Goal: Information Seeking & Learning: Learn about a topic

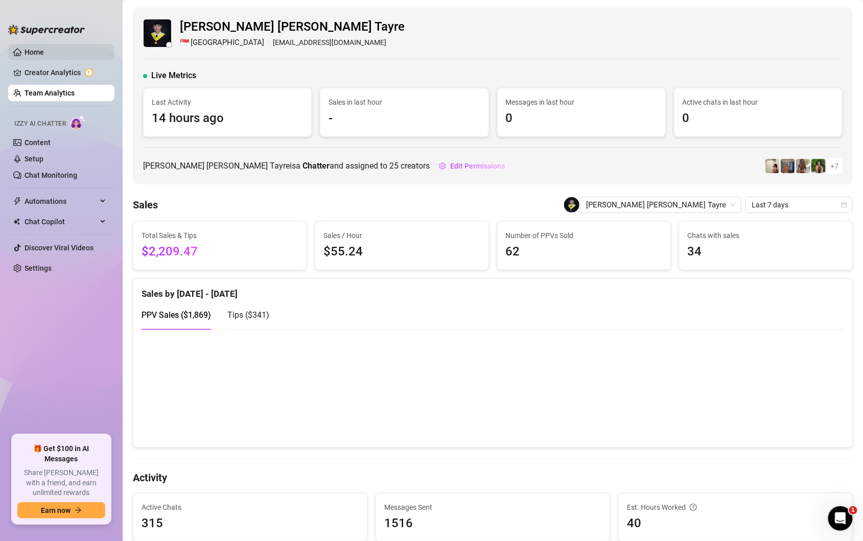
click at [27, 56] on link "Home" at bounding box center [34, 52] width 19 height 8
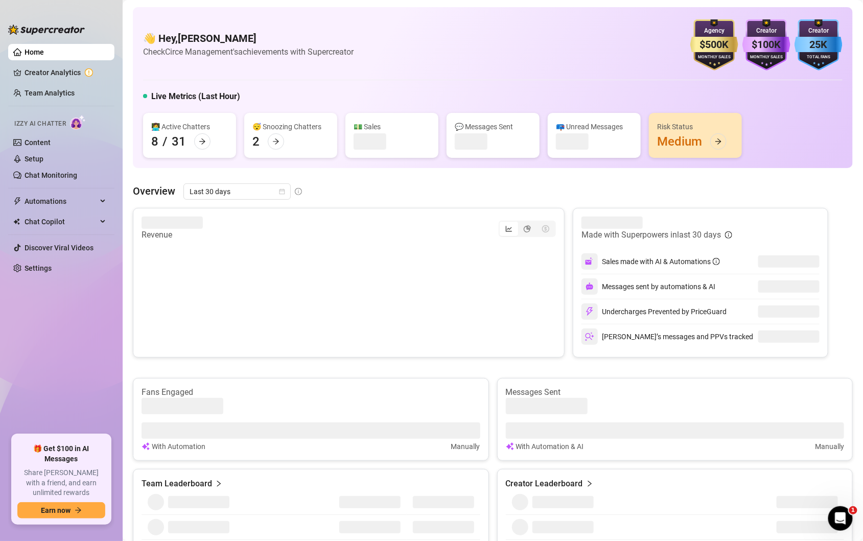
click at [278, 167] on div "👋 Hey, [PERSON_NAME] Check Circe Management's achievements with Supercreator $5…" at bounding box center [493, 87] width 720 height 161
click at [285, 192] on div "Last 30 days" at bounding box center [236, 191] width 107 height 16
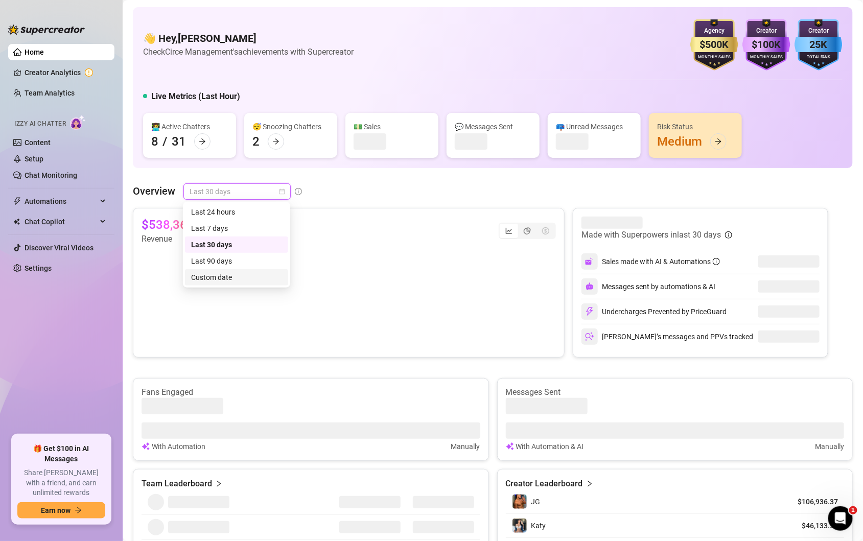
click at [227, 277] on div "Custom date" at bounding box center [236, 277] width 91 height 11
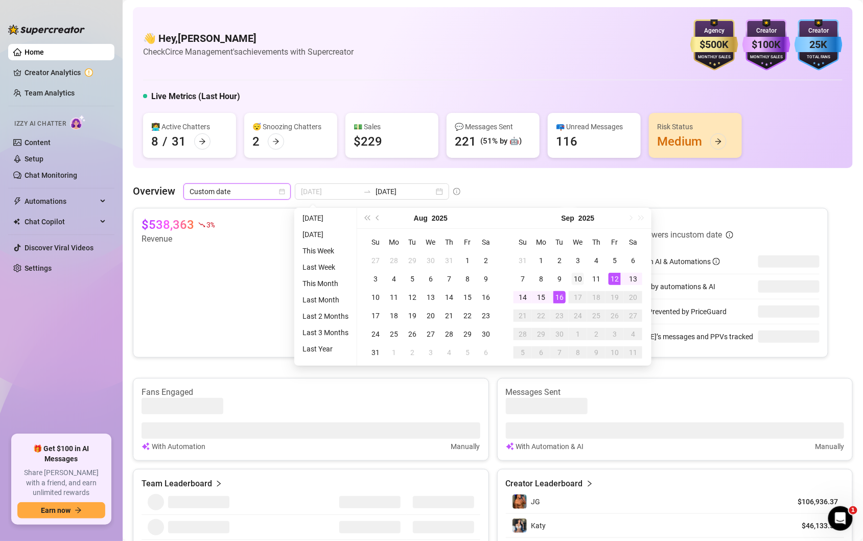
type input "[DATE]"
click at [574, 282] on div "10" at bounding box center [578, 279] width 12 height 12
click at [578, 278] on div "10" at bounding box center [578, 279] width 12 height 12
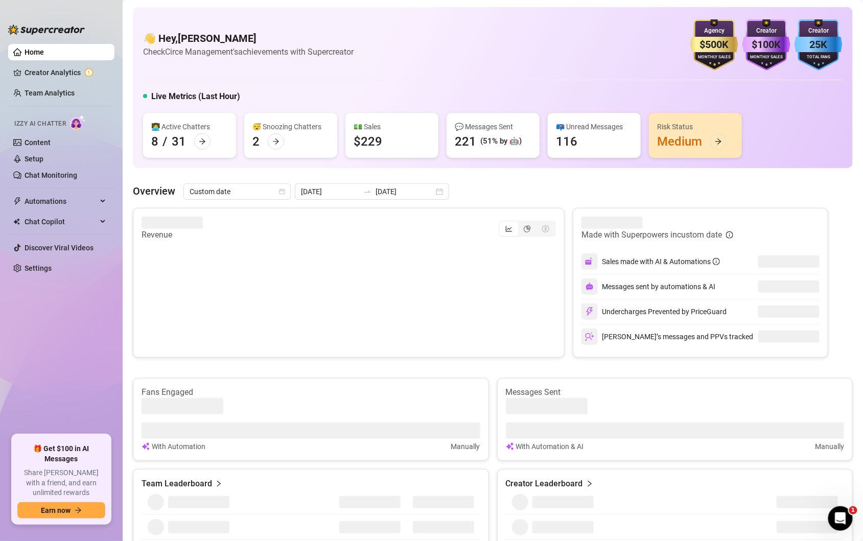
type input "[DATE]"
click at [578, 278] on div "Made with Superpowers in custom date Sales made with AI & Automations Messages …" at bounding box center [700, 283] width 255 height 150
click at [55, 89] on link "Team Analytics" at bounding box center [50, 93] width 50 height 8
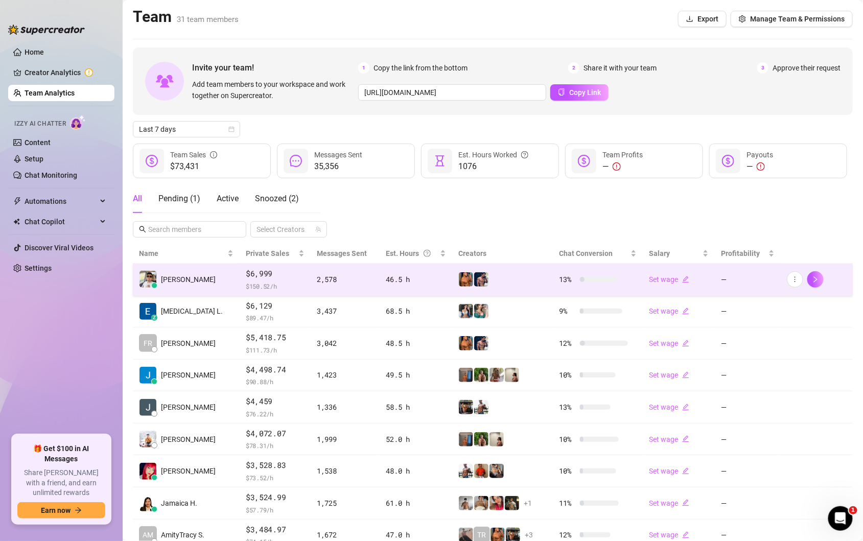
click at [269, 286] on span "$ 150.52 /h" at bounding box center [275, 286] width 59 height 10
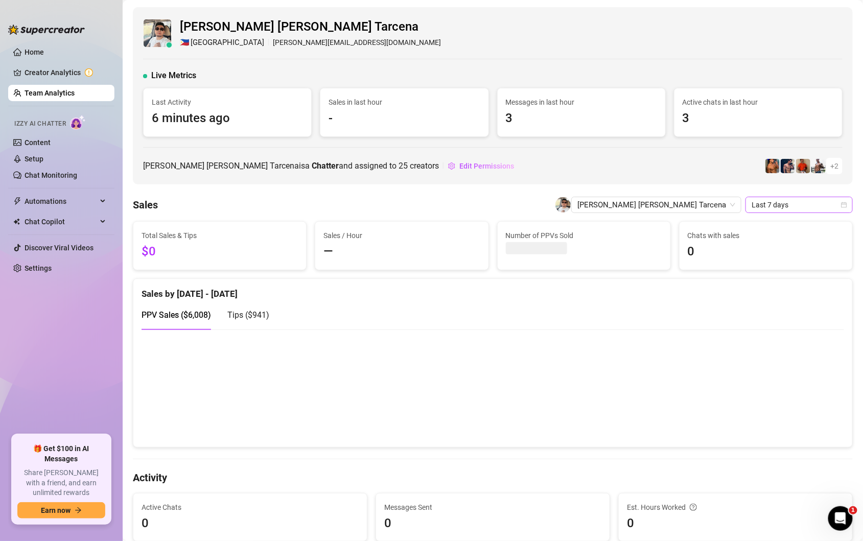
click at [844, 204] on icon "calendar" at bounding box center [844, 205] width 6 height 6
click at [777, 287] on div "Custom date" at bounding box center [799, 291] width 91 height 11
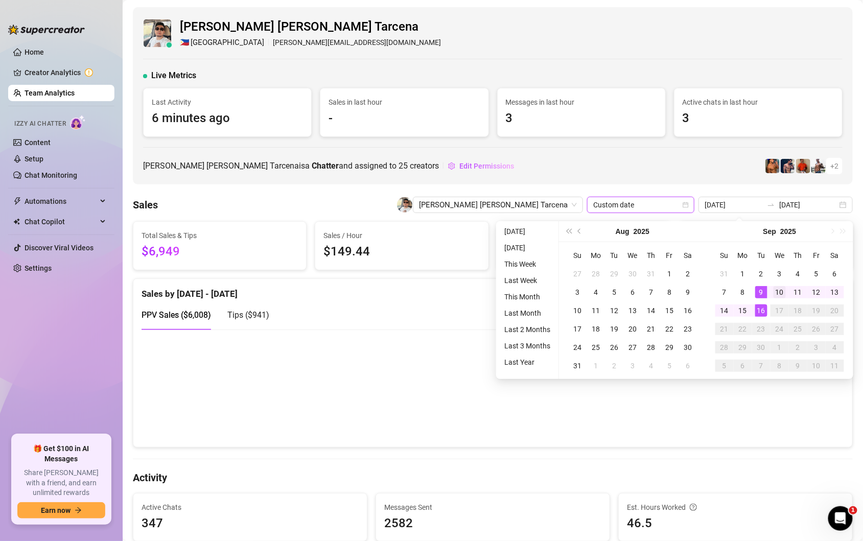
type input "[DATE]"
click at [779, 296] on div "10" at bounding box center [779, 292] width 12 height 12
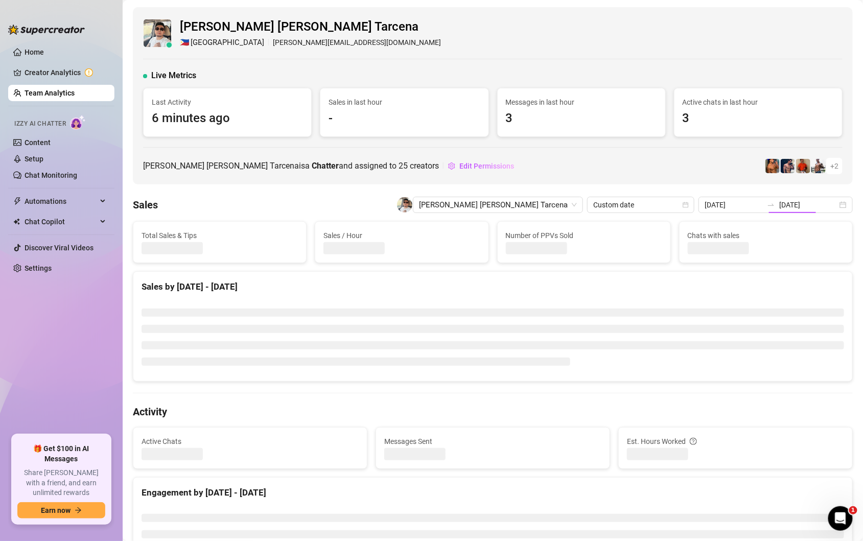
type input "[DATE]"
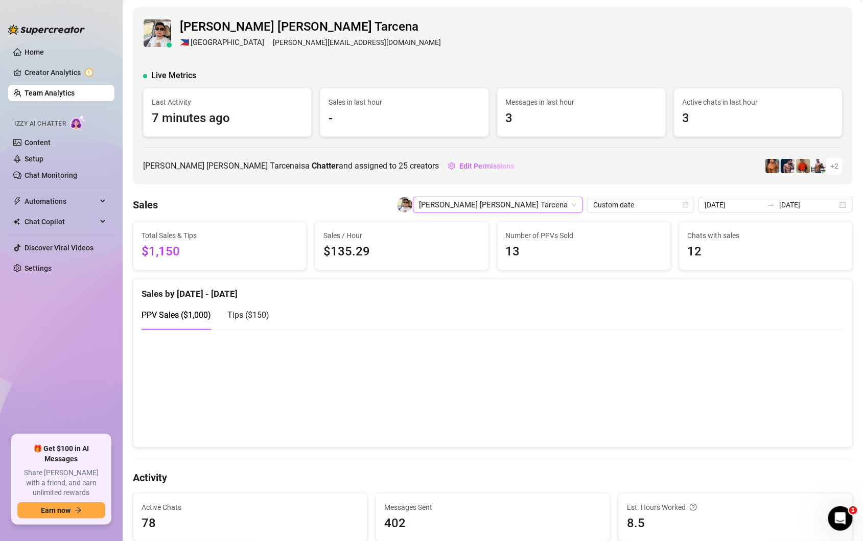
click at [574, 202] on span "[PERSON_NAME] [PERSON_NAME] Tarcena" at bounding box center [498, 204] width 158 height 15
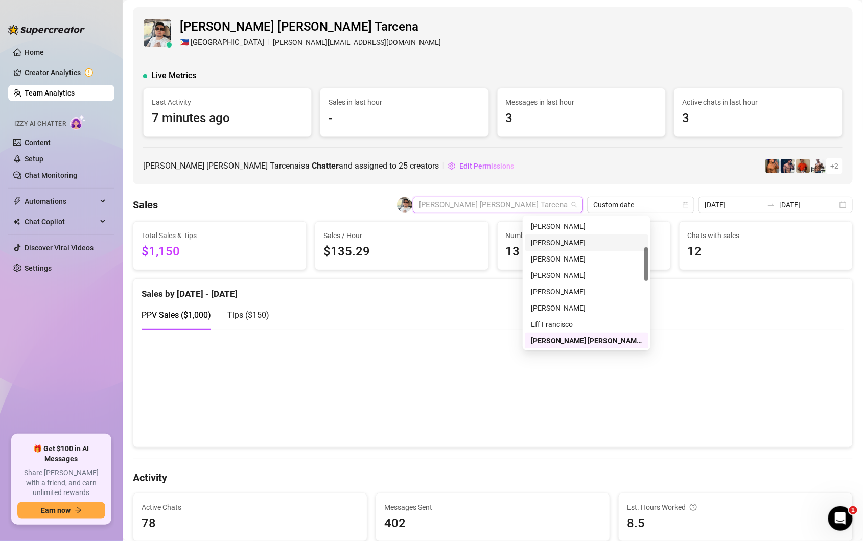
click at [571, 243] on div "[PERSON_NAME]" at bounding box center [586, 242] width 111 height 11
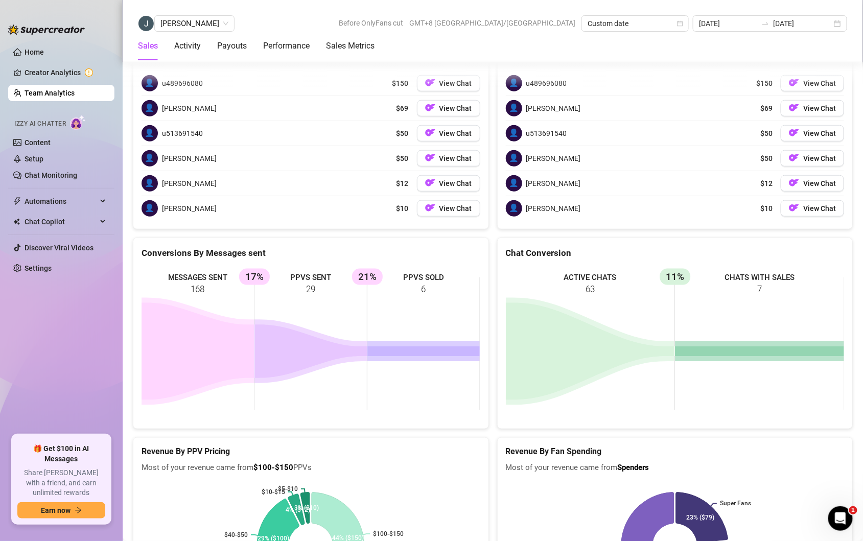
scroll to position [201, 0]
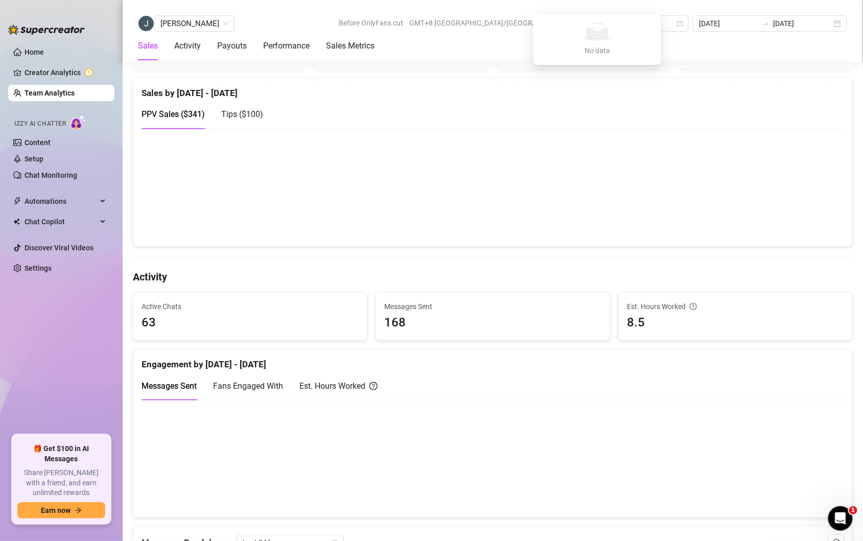
type input "0"
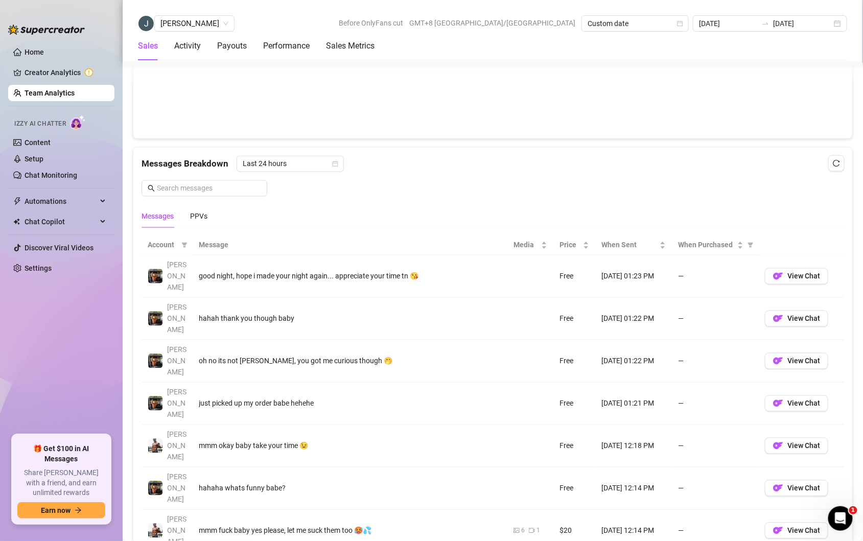
scroll to position [1733, 0]
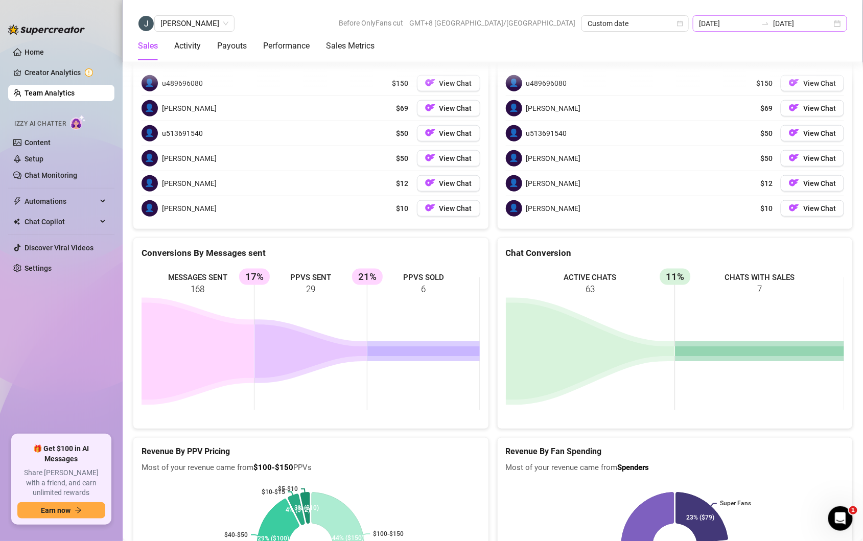
click at [839, 27] on div "[DATE] [DATE]" at bounding box center [770, 23] width 154 height 16
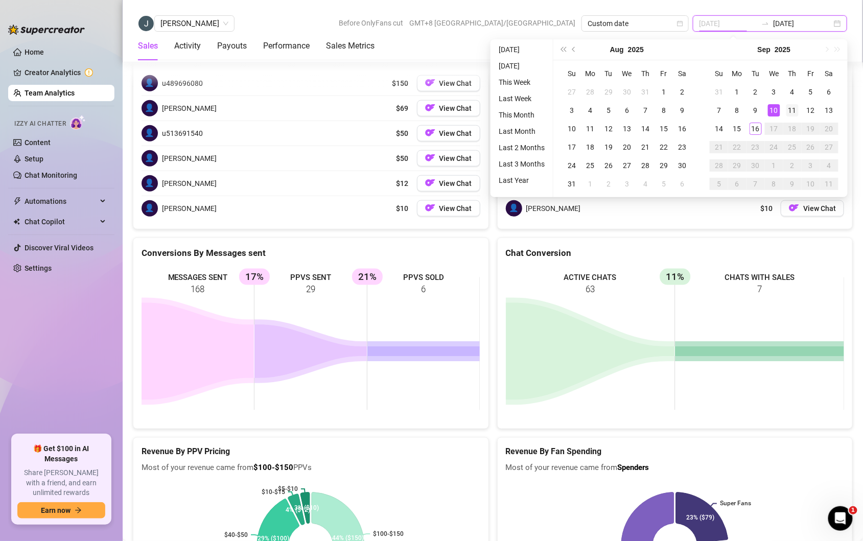
type input "[DATE]"
click at [799, 110] on td "11" at bounding box center [792, 110] width 18 height 18
click at [797, 110] on div "11" at bounding box center [792, 110] width 12 height 12
type input "[DATE]"
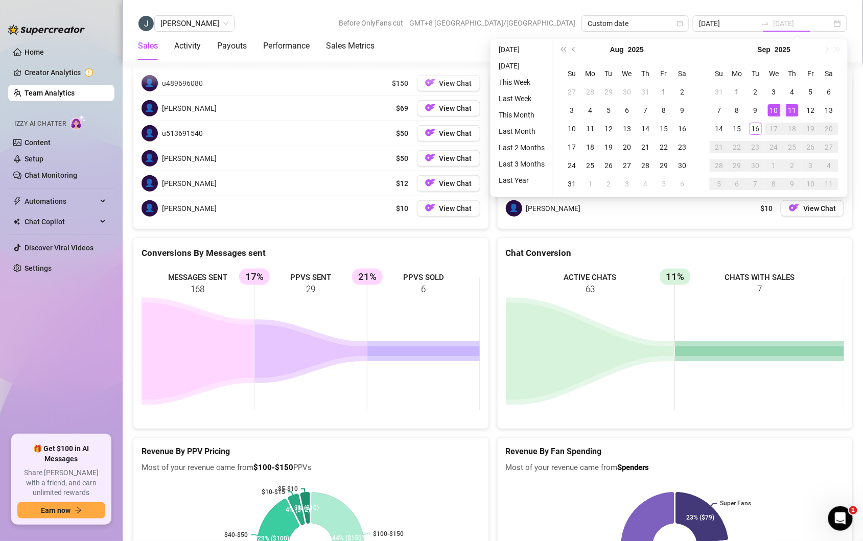
type input "[DATE]"
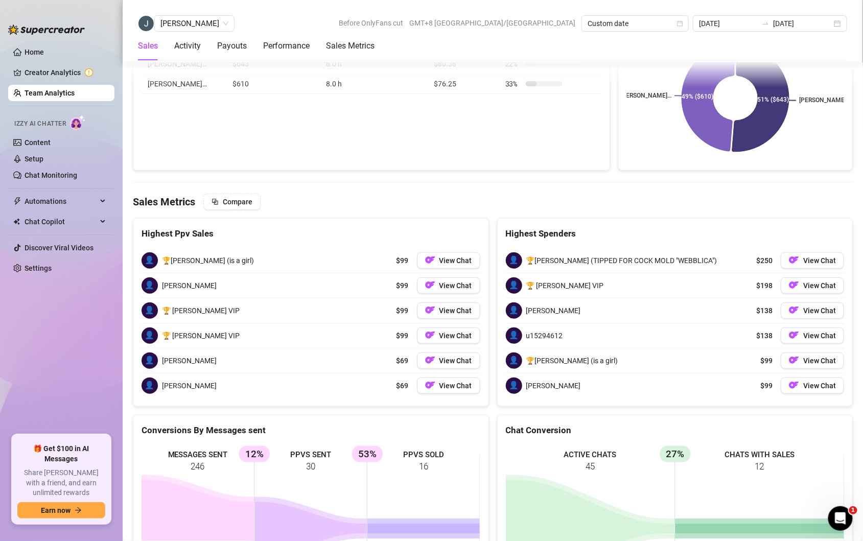
scroll to position [1651, 0]
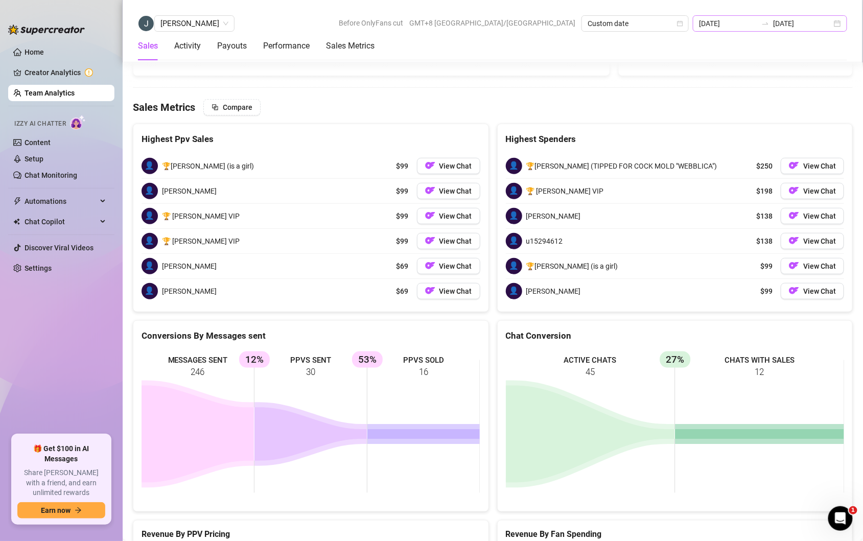
click at [837, 28] on div "[DATE] [DATE]" at bounding box center [770, 23] width 154 height 16
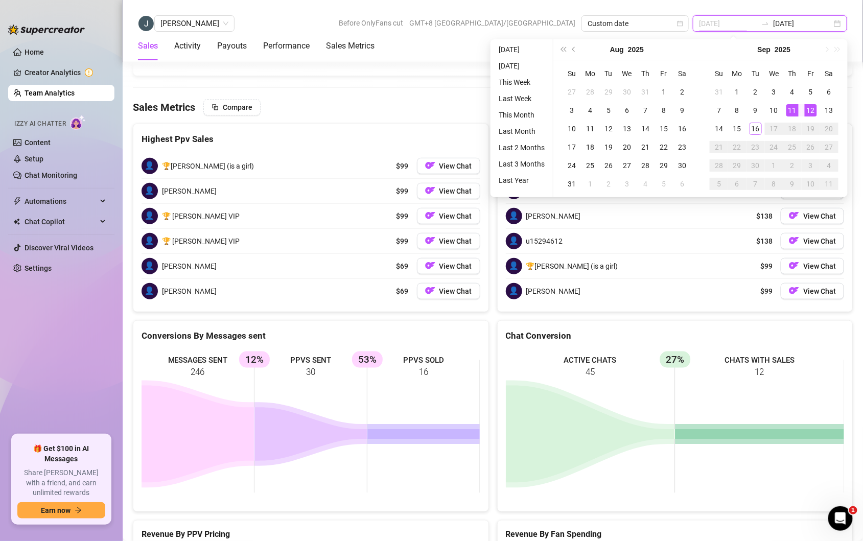
type input "[DATE]"
click at [807, 110] on div "12" at bounding box center [811, 110] width 12 height 12
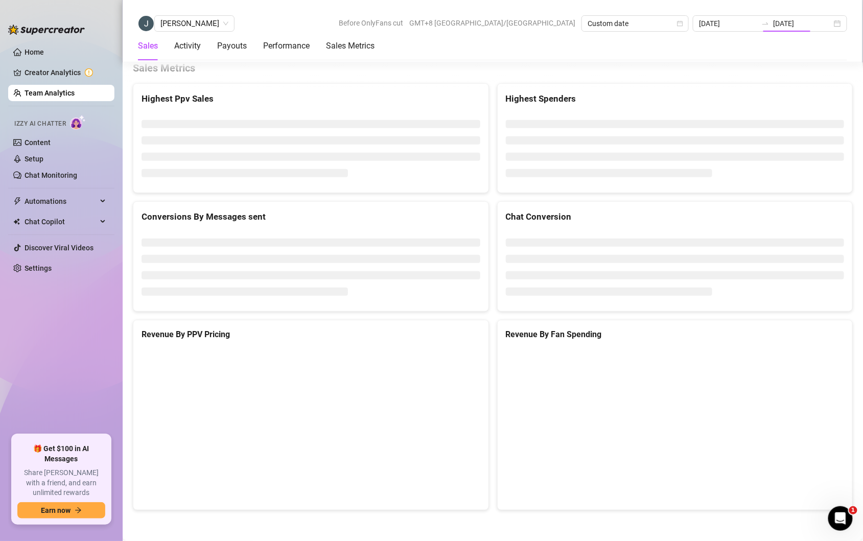
type input "[DATE]"
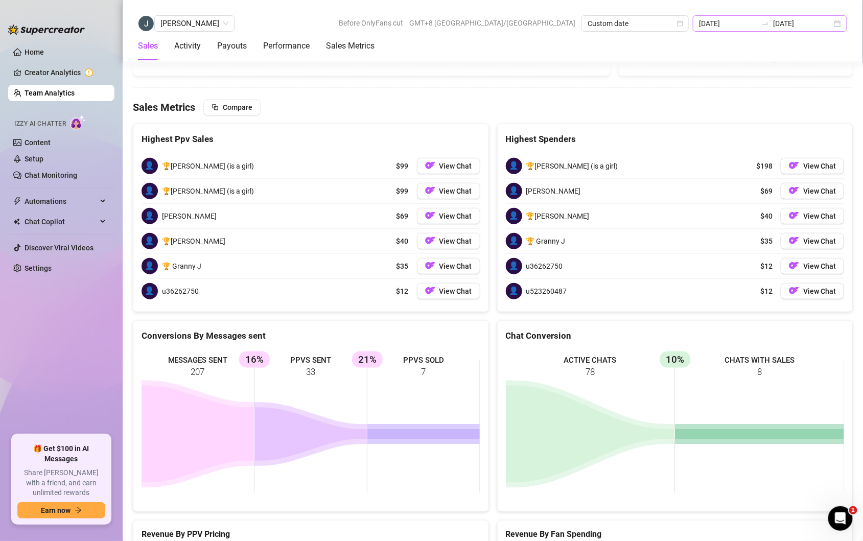
click at [839, 23] on div "[DATE] [DATE]" at bounding box center [770, 23] width 154 height 16
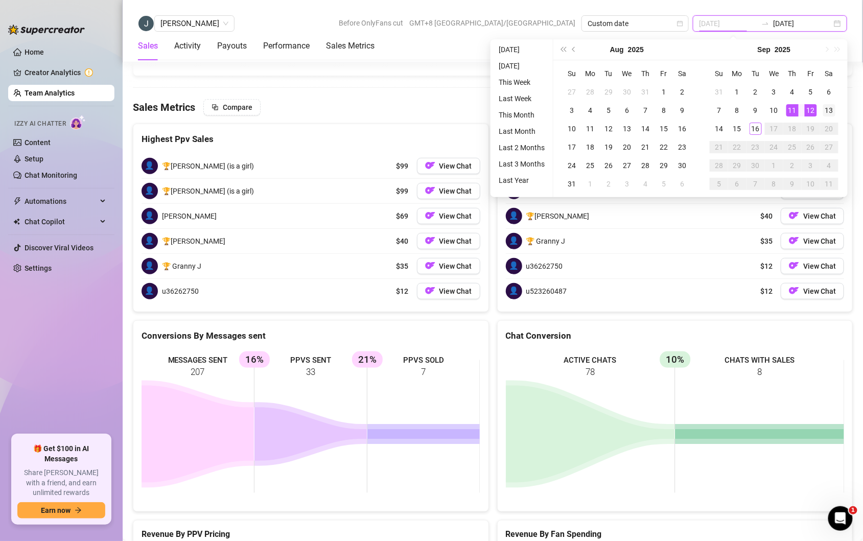
type input "[DATE]"
click at [830, 110] on div "13" at bounding box center [829, 110] width 12 height 12
click at [830, 111] on div "13" at bounding box center [829, 110] width 12 height 12
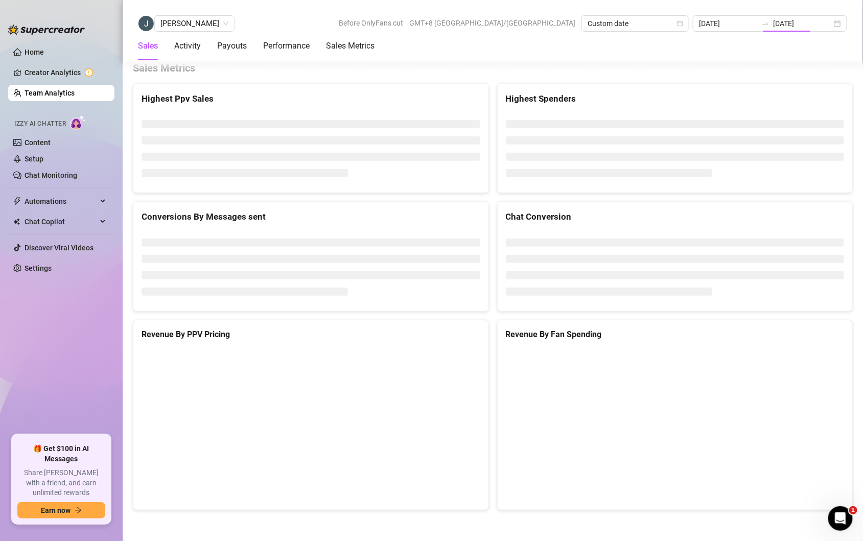
type input "[DATE]"
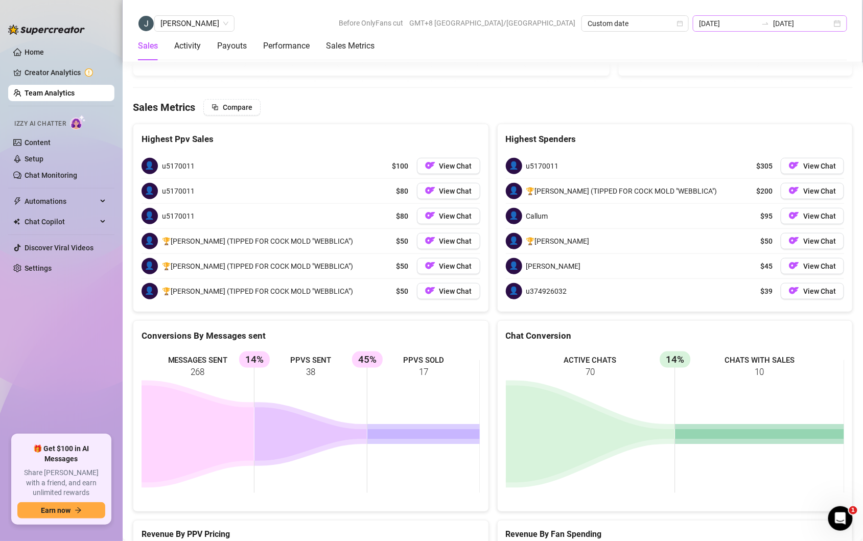
click at [838, 26] on div "[DATE] [DATE]" at bounding box center [770, 23] width 154 height 16
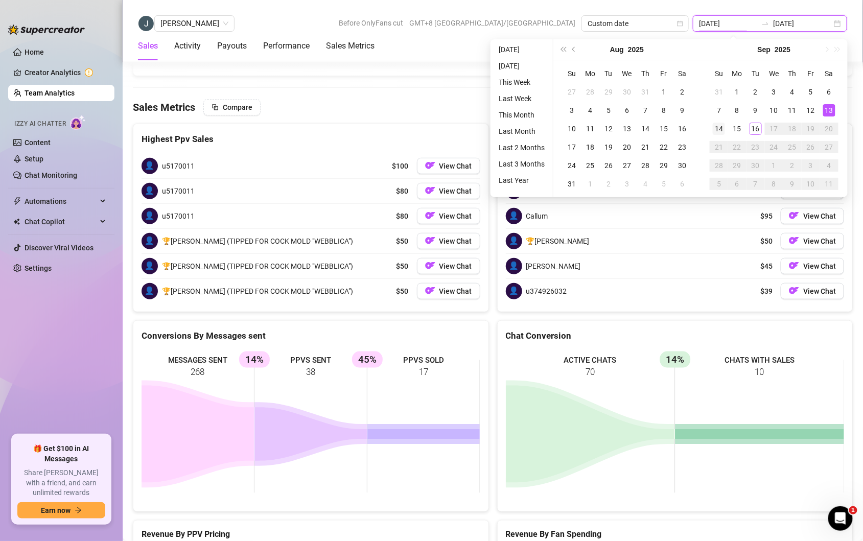
type input "[DATE]"
click at [715, 127] on div "14" at bounding box center [719, 129] width 12 height 12
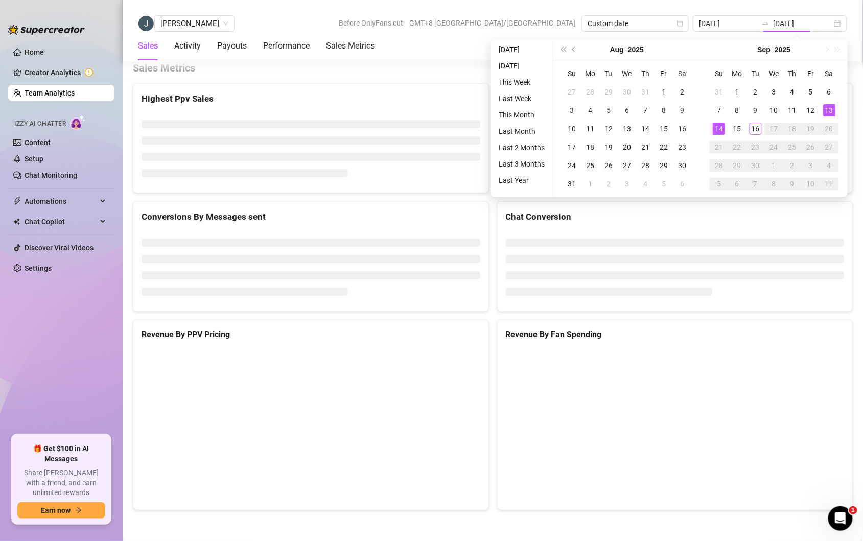
type input "[DATE]"
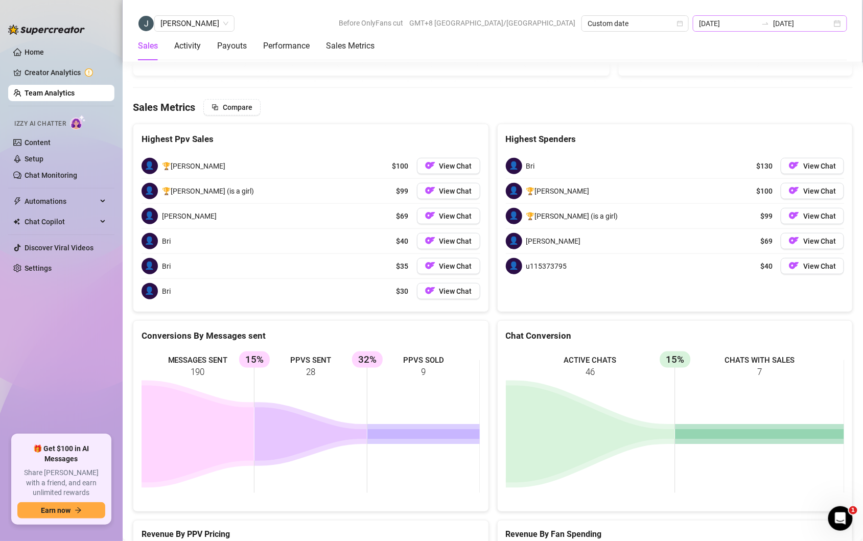
click at [839, 24] on div "[DATE] [DATE]" at bounding box center [770, 23] width 154 height 16
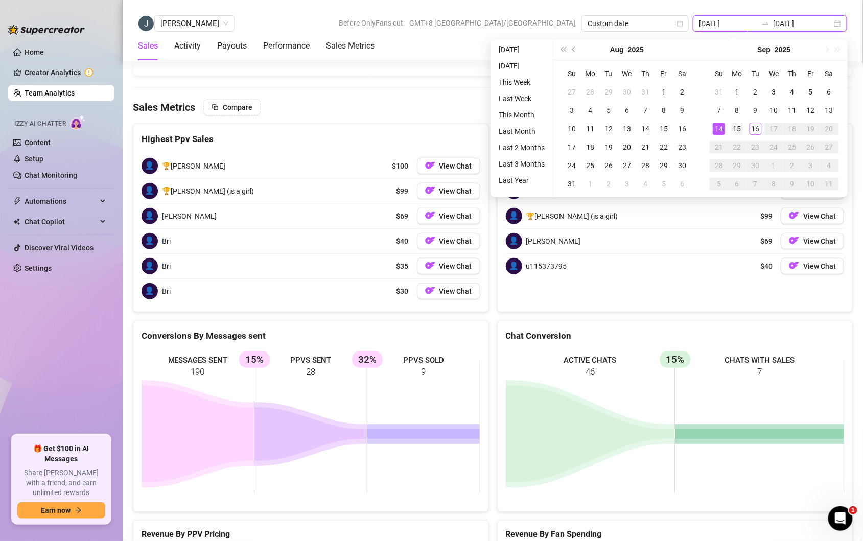
type input "[DATE]"
click at [733, 130] on div "15" at bounding box center [737, 129] width 12 height 12
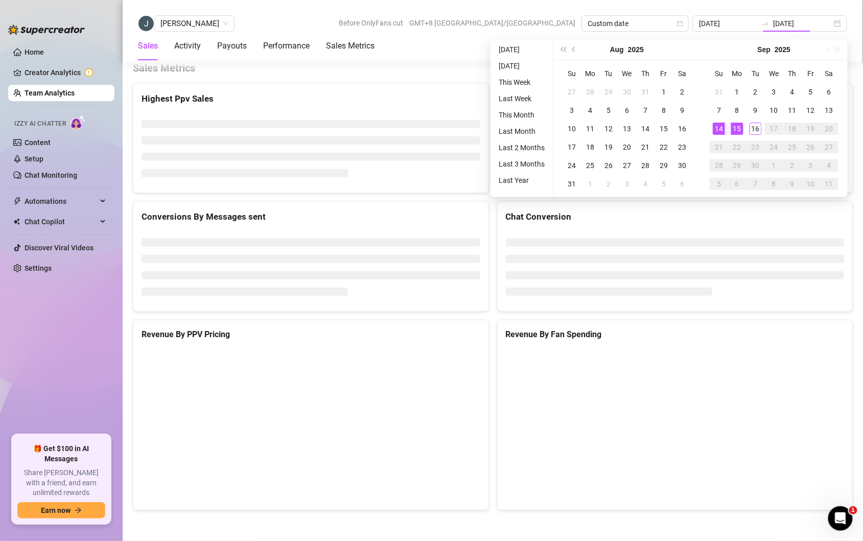
type input "[DATE]"
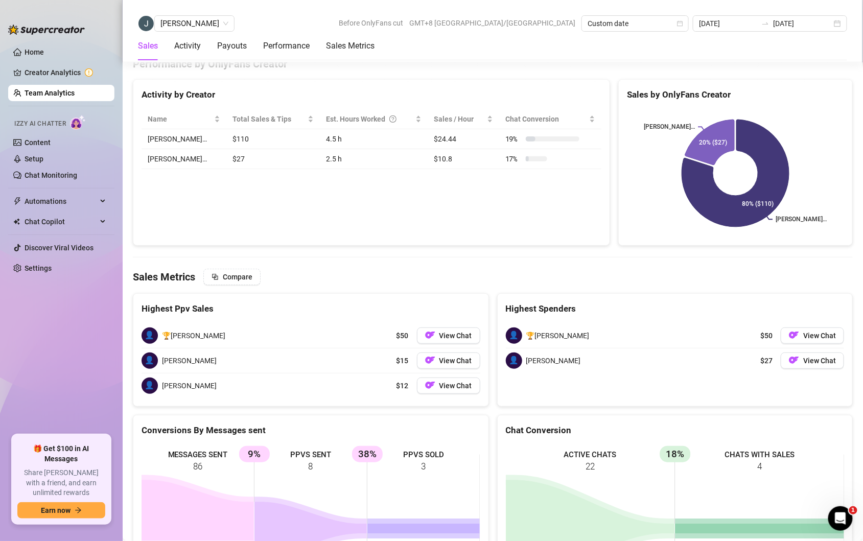
scroll to position [1600, 0]
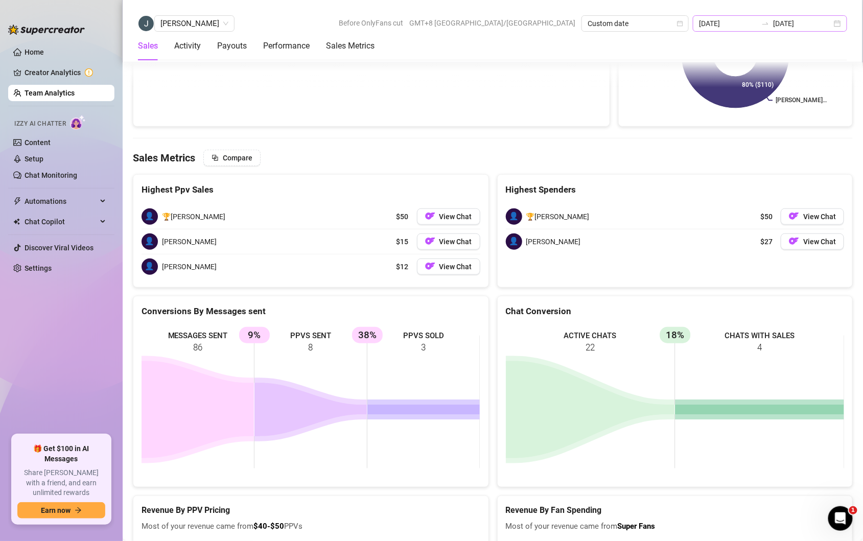
click at [841, 25] on div "[DATE] [DATE]" at bounding box center [770, 23] width 154 height 16
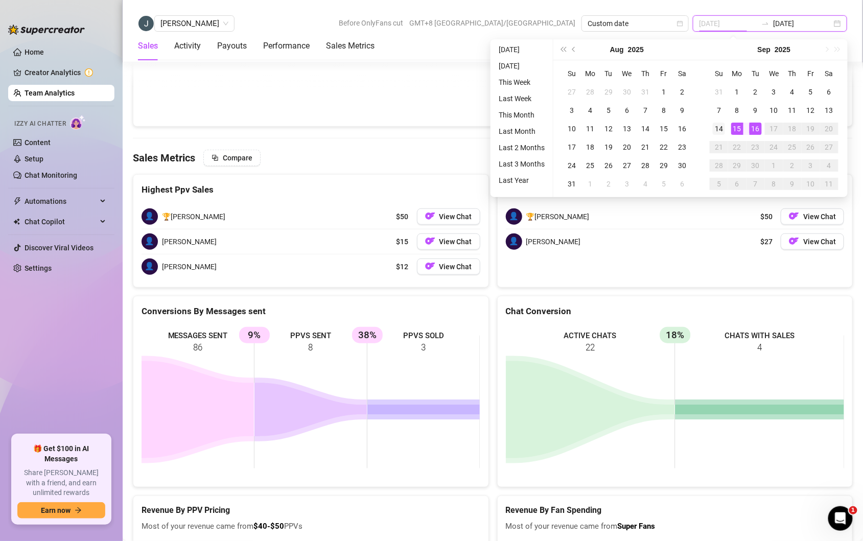
type input "[DATE]"
click at [715, 129] on div "14" at bounding box center [719, 129] width 12 height 12
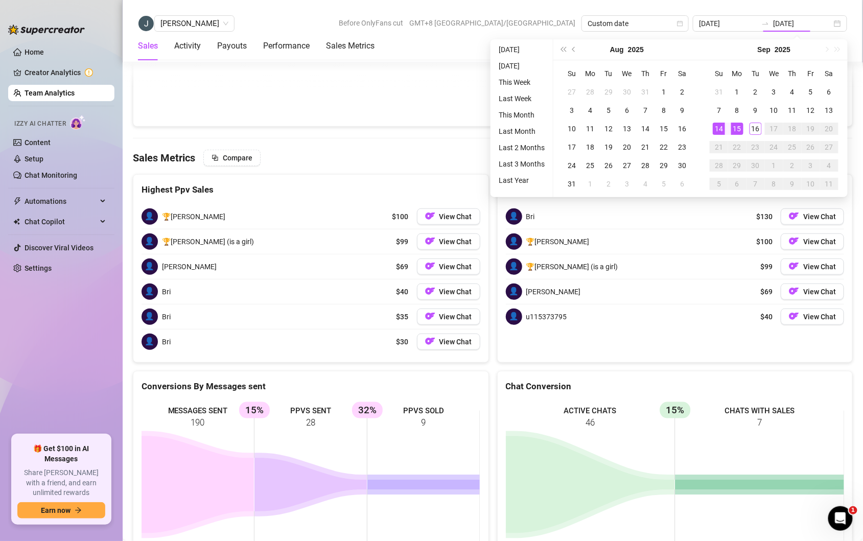
type input "[DATE]"
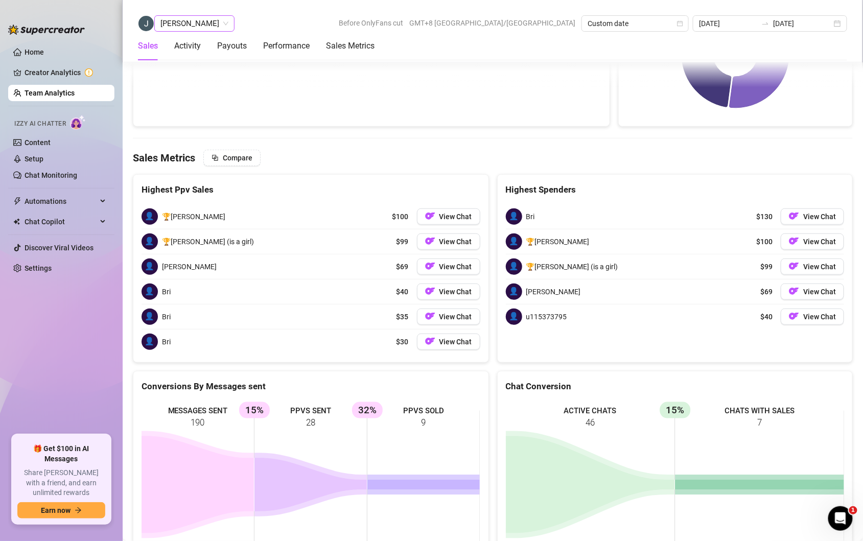
click at [220, 17] on div "[PERSON_NAME]" at bounding box center [194, 23] width 80 height 16
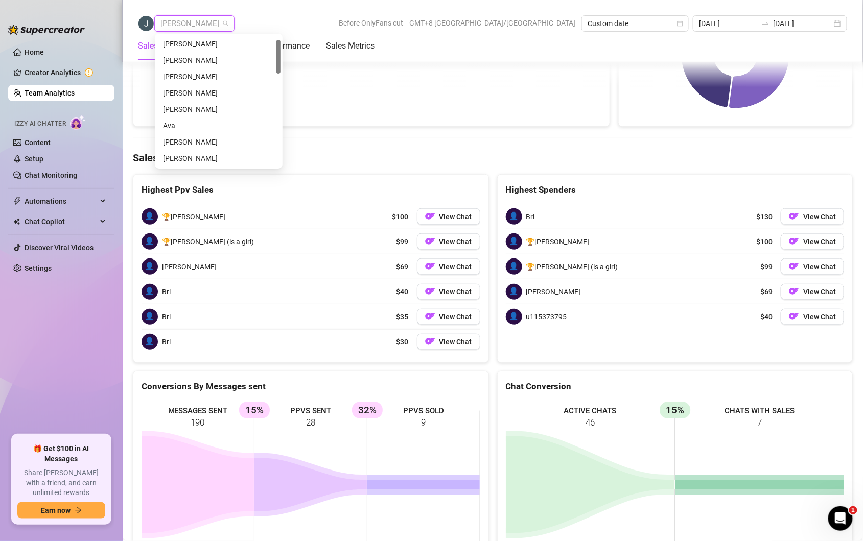
scroll to position [16, 0]
click at [214, 61] on div "[PERSON_NAME]" at bounding box center [218, 60] width 111 height 11
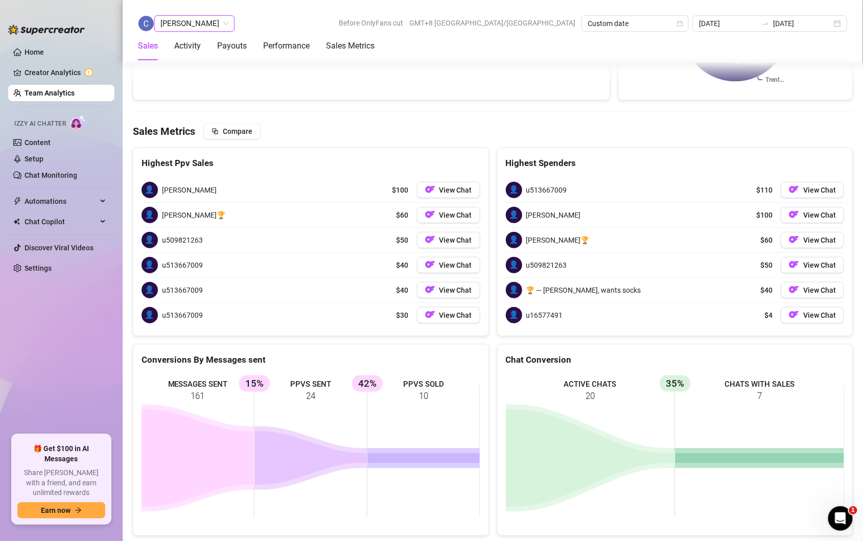
scroll to position [1653, 0]
click at [228, 23] on span "[PERSON_NAME]" at bounding box center [194, 23] width 68 height 15
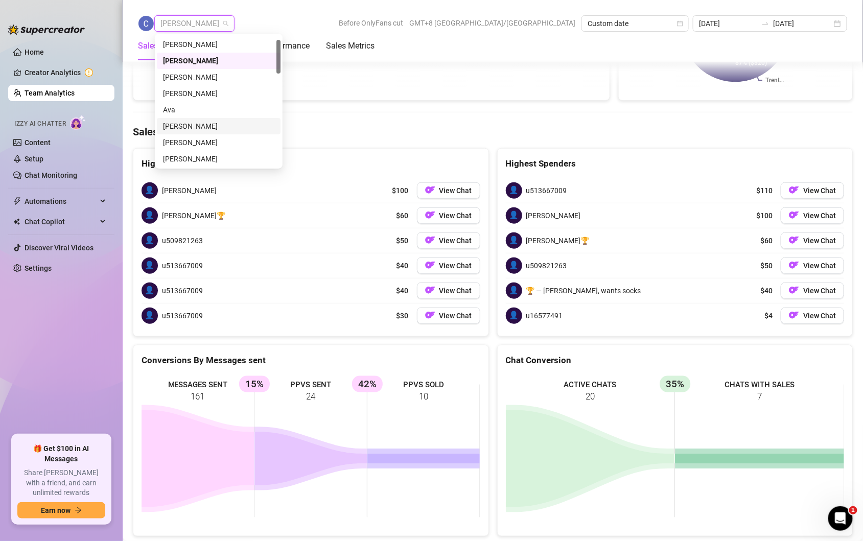
click at [194, 122] on div "[PERSON_NAME]" at bounding box center [218, 126] width 111 height 11
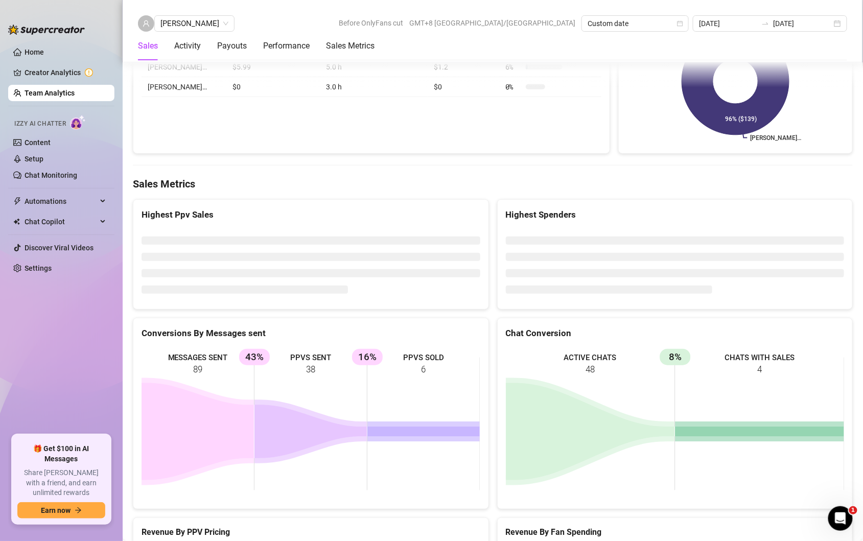
scroll to position [1588, 0]
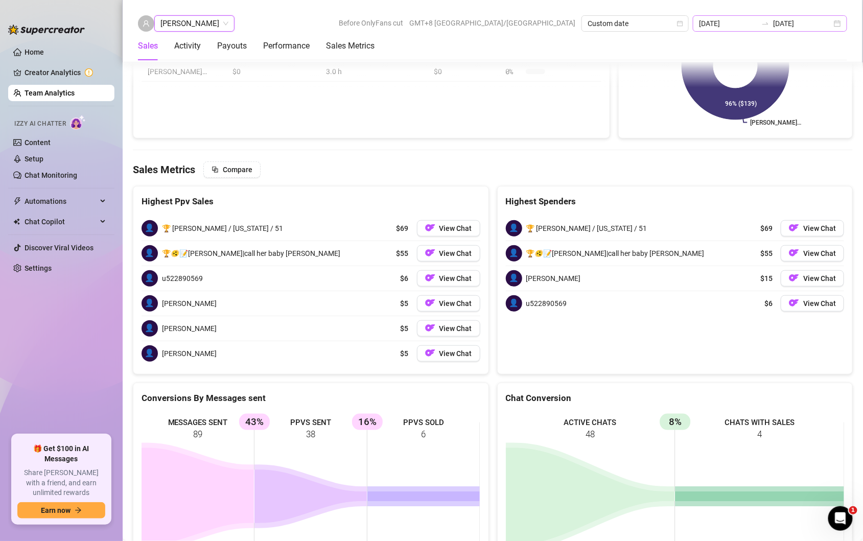
click at [838, 21] on div "[DATE] [DATE]" at bounding box center [770, 23] width 154 height 16
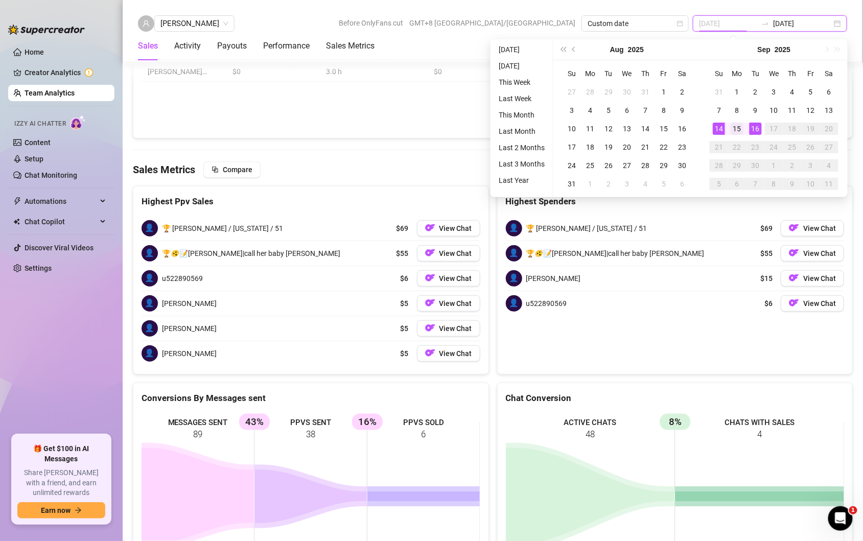
type input "[DATE]"
click at [740, 128] on div "15" at bounding box center [737, 129] width 12 height 12
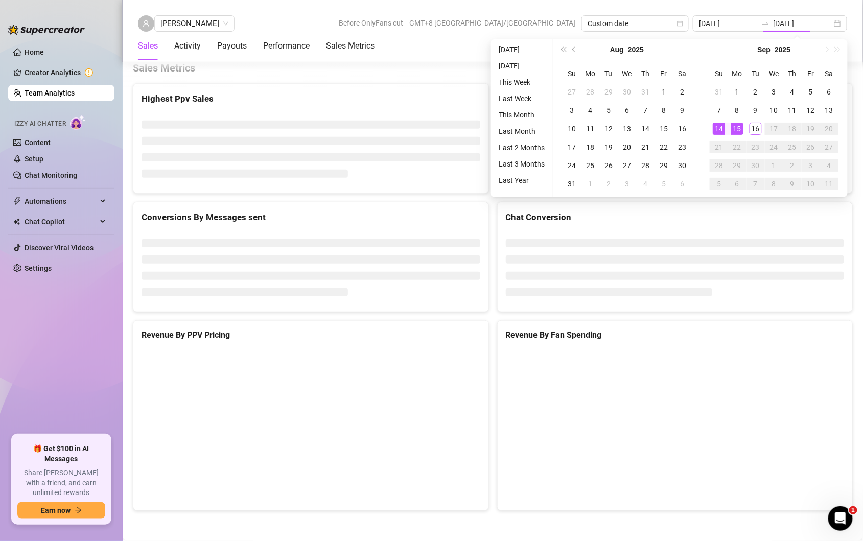
type input "[DATE]"
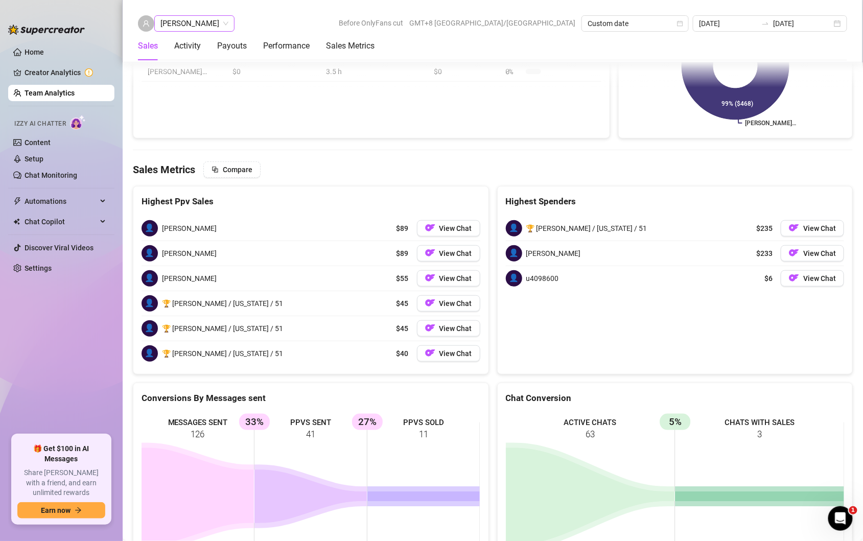
click at [215, 18] on div "[PERSON_NAME]" at bounding box center [194, 23] width 80 height 16
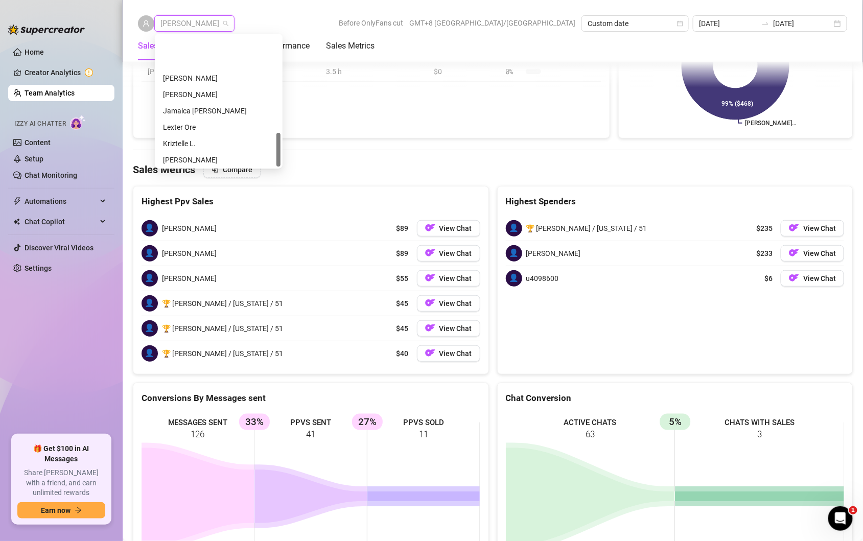
scroll to position [375, 0]
click at [199, 55] on div "Jamaica [PERSON_NAME]" at bounding box center [218, 60] width 111 height 11
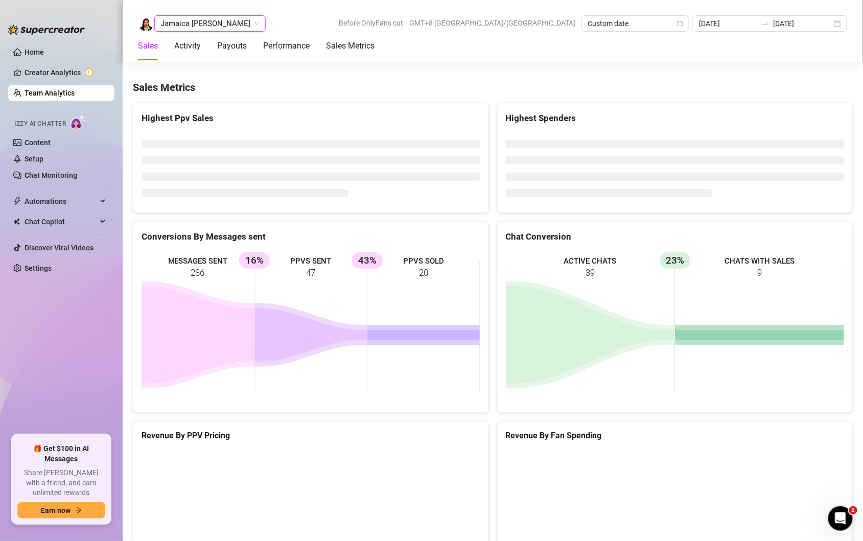
scroll to position [1685, 0]
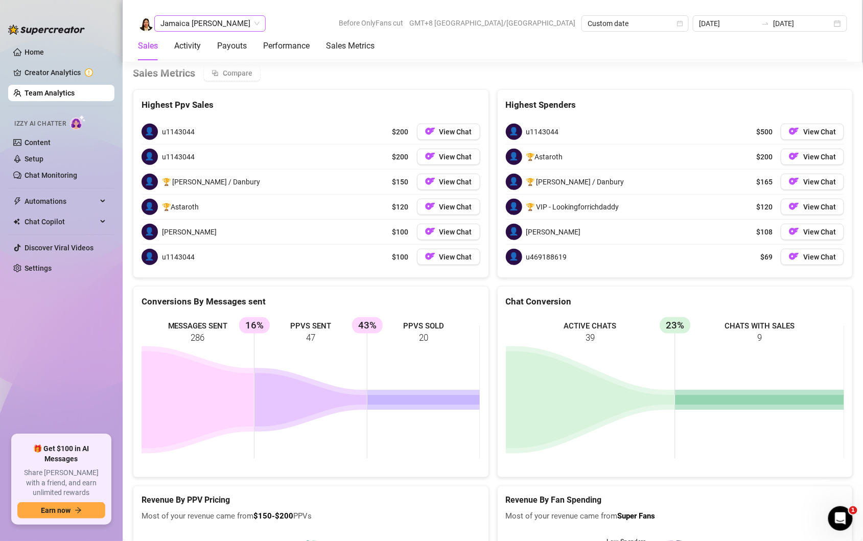
click at [232, 19] on div "Jamaica [PERSON_NAME]" at bounding box center [209, 23] width 111 height 16
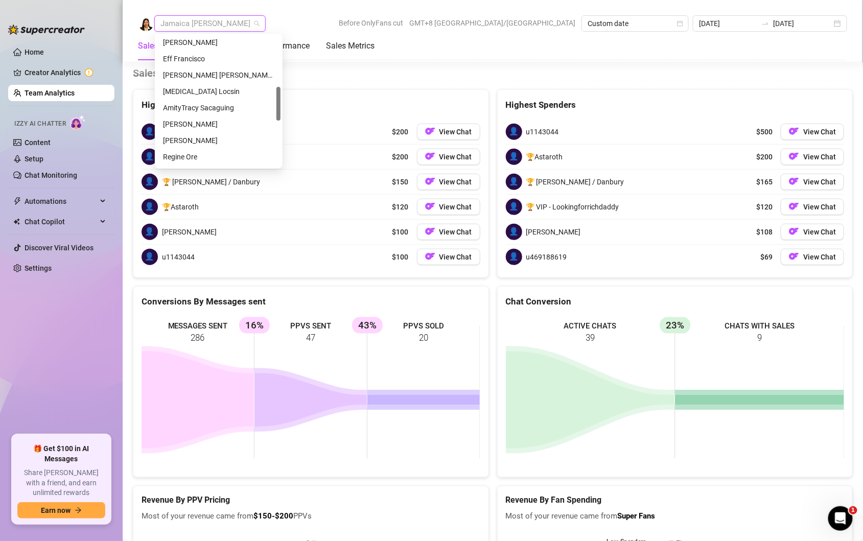
scroll to position [195, 0]
click at [192, 61] on div "Eff Francisco" at bounding box center [218, 61] width 111 height 11
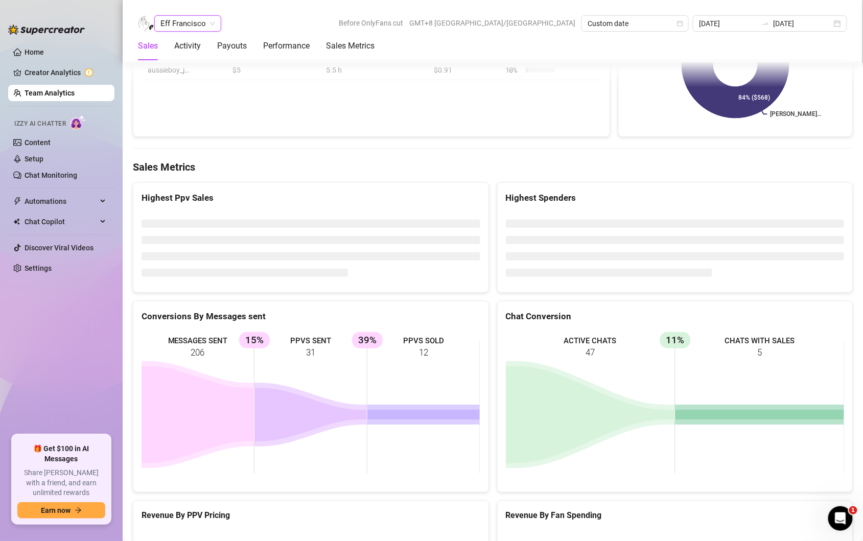
scroll to position [1605, 0]
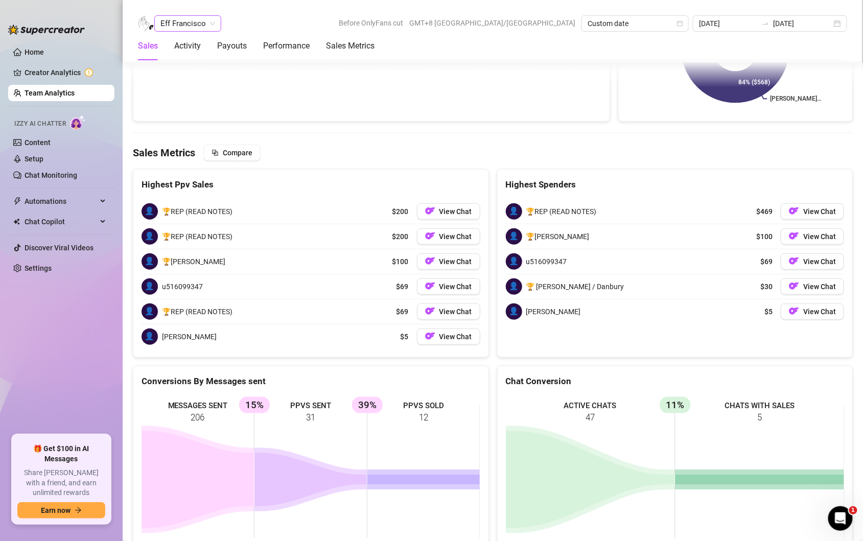
click at [212, 20] on span "Eff Francisco" at bounding box center [187, 23] width 55 height 15
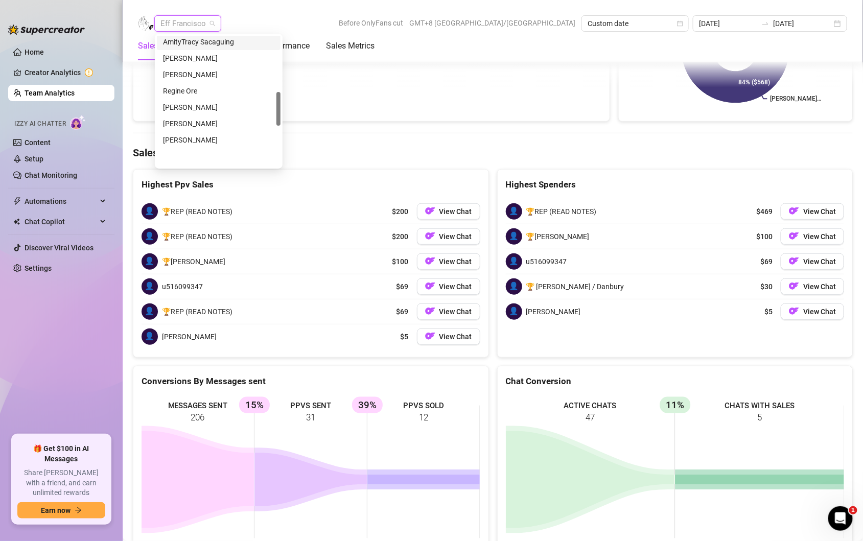
scroll to position [265, 0]
click at [201, 103] on div "[PERSON_NAME]" at bounding box center [218, 105] width 111 height 11
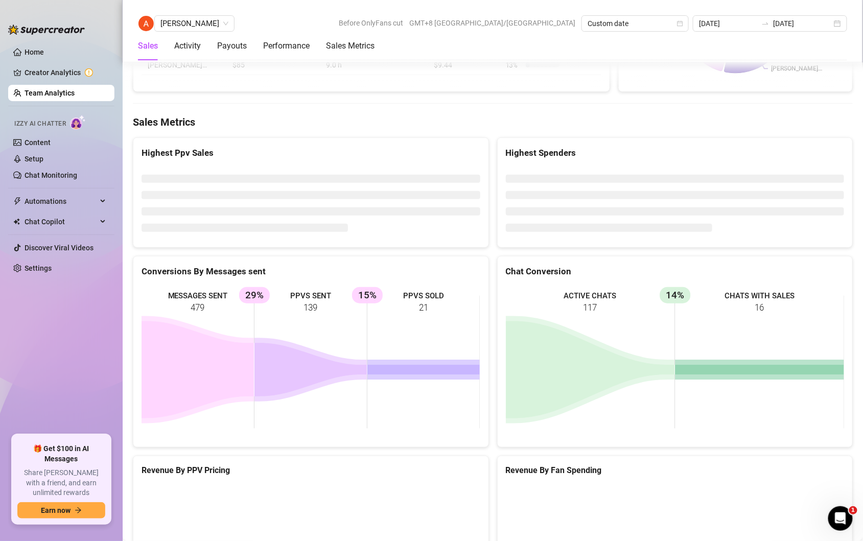
scroll to position [1650, 0]
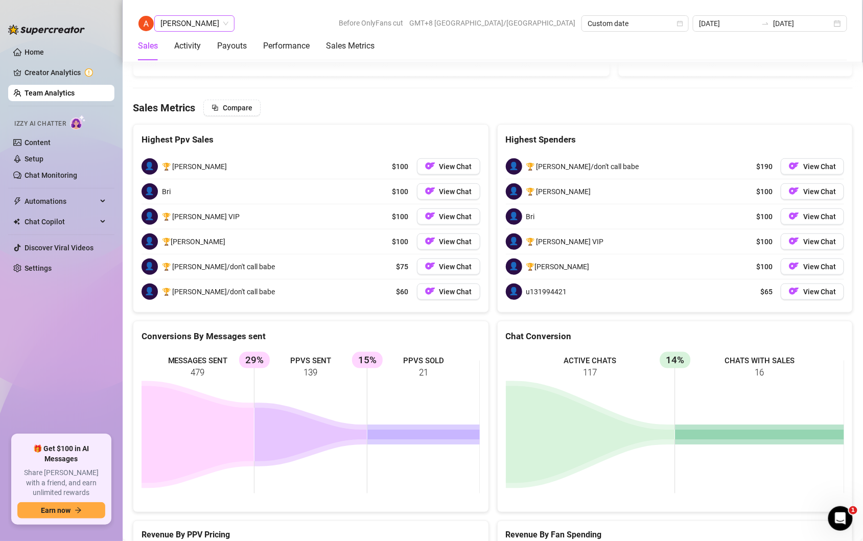
click at [218, 24] on span "[PERSON_NAME]" at bounding box center [194, 23] width 68 height 15
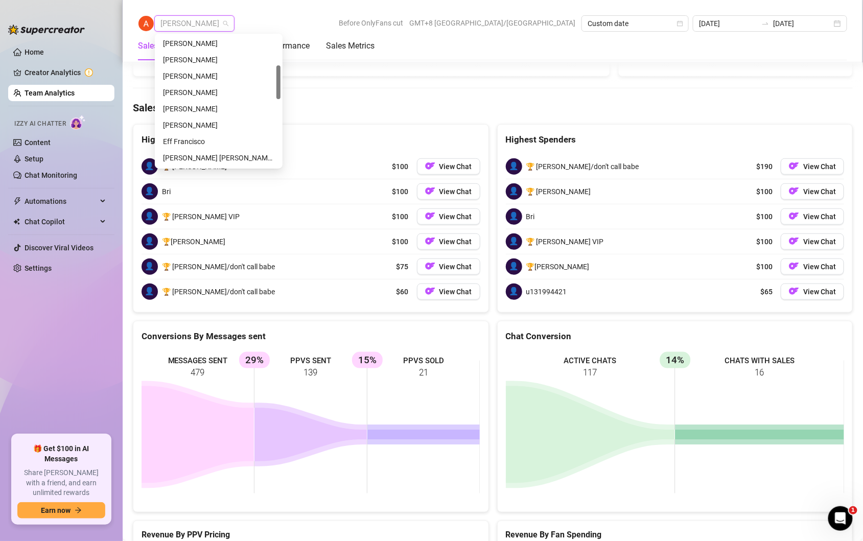
scroll to position [110, 0]
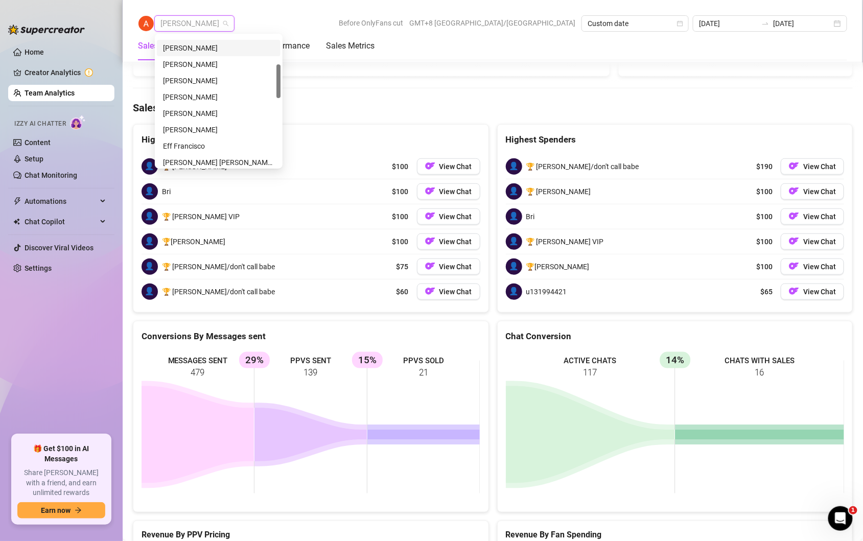
click at [196, 49] on div "[PERSON_NAME]" at bounding box center [218, 47] width 111 height 11
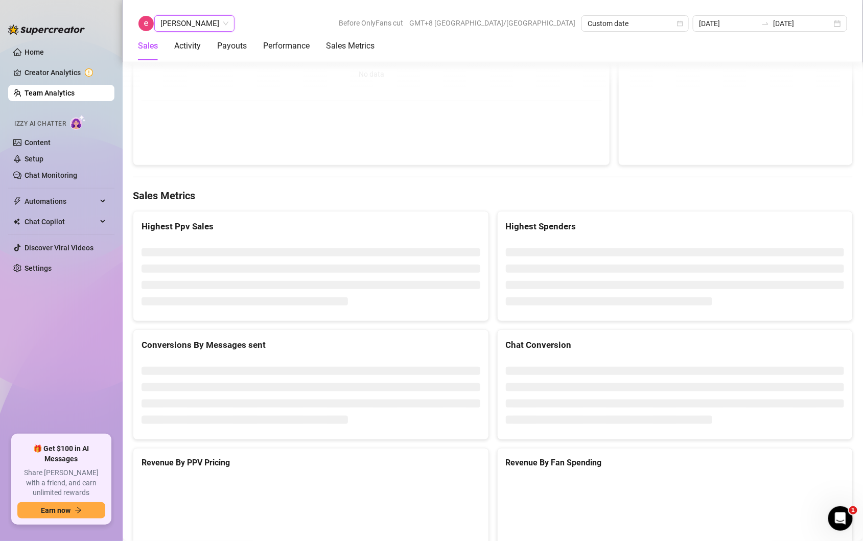
scroll to position [1587, 0]
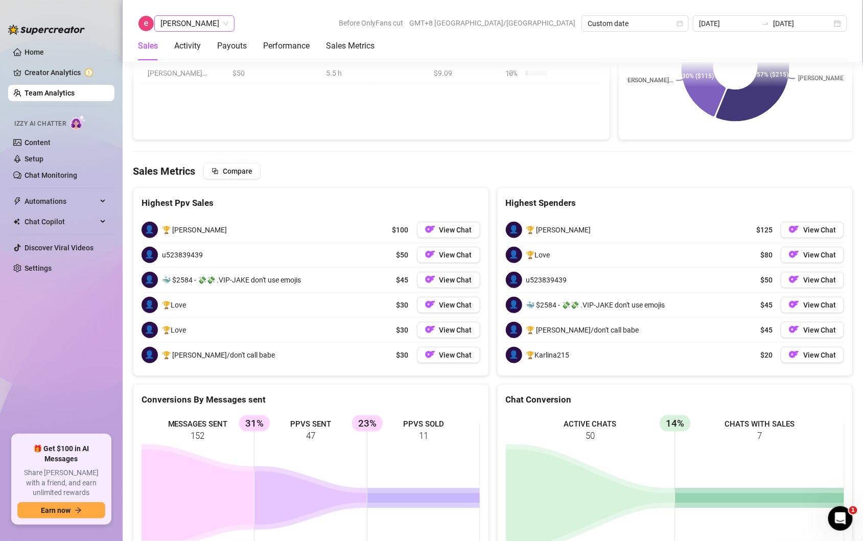
click at [201, 19] on span "[PERSON_NAME]" at bounding box center [194, 23] width 68 height 15
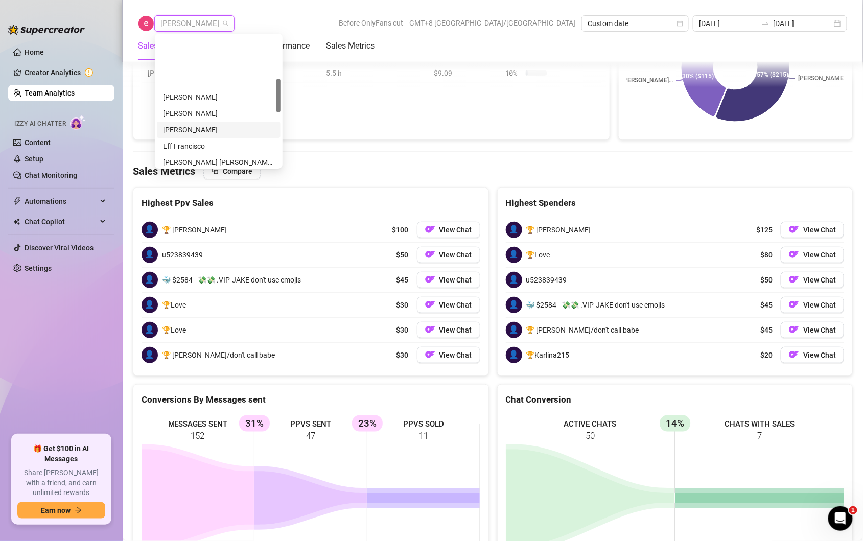
scroll to position [375, 0]
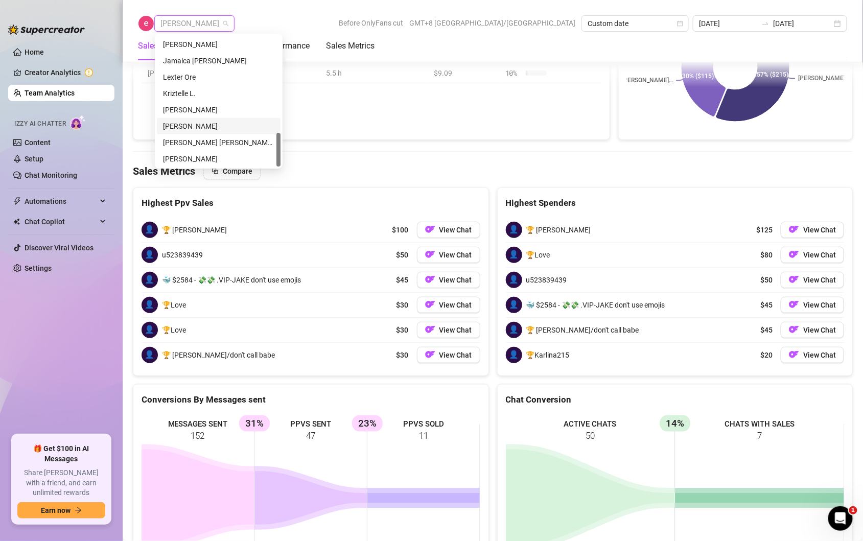
click at [184, 127] on div "[PERSON_NAME]" at bounding box center [218, 126] width 111 height 11
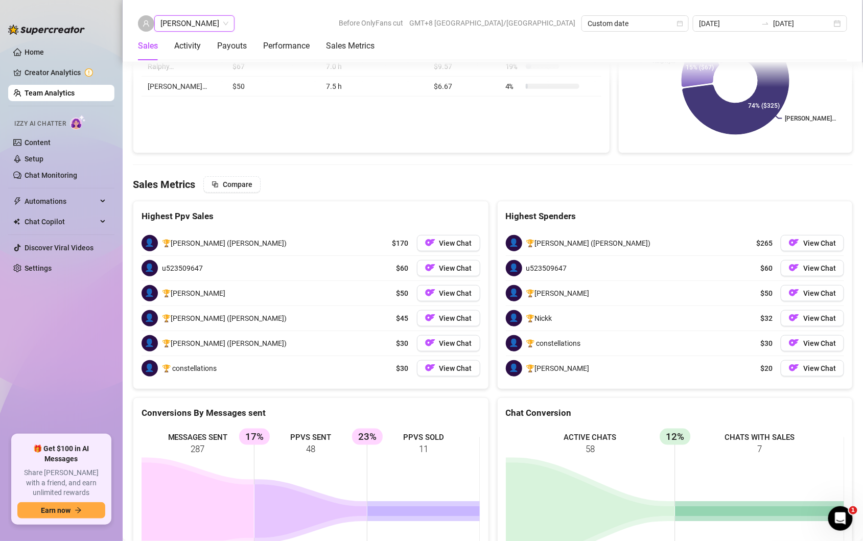
scroll to position [1660, 0]
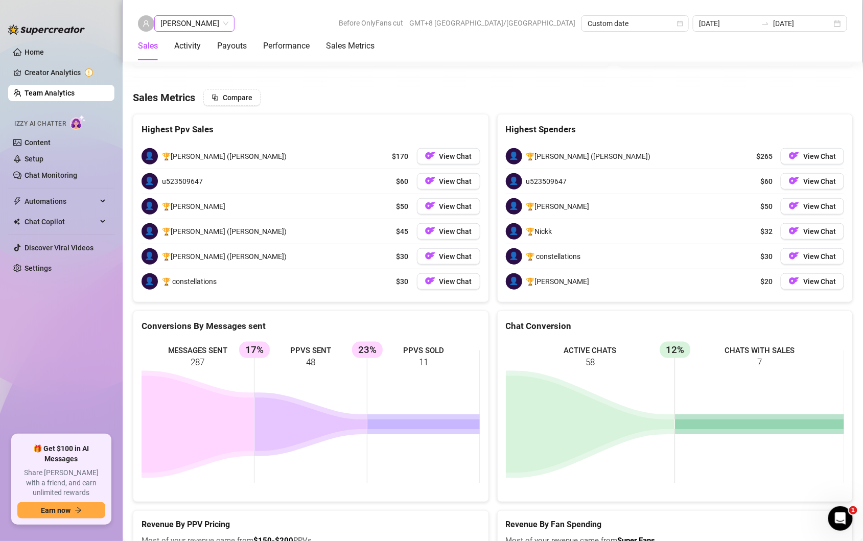
click at [195, 24] on span "[PERSON_NAME]" at bounding box center [194, 23] width 68 height 15
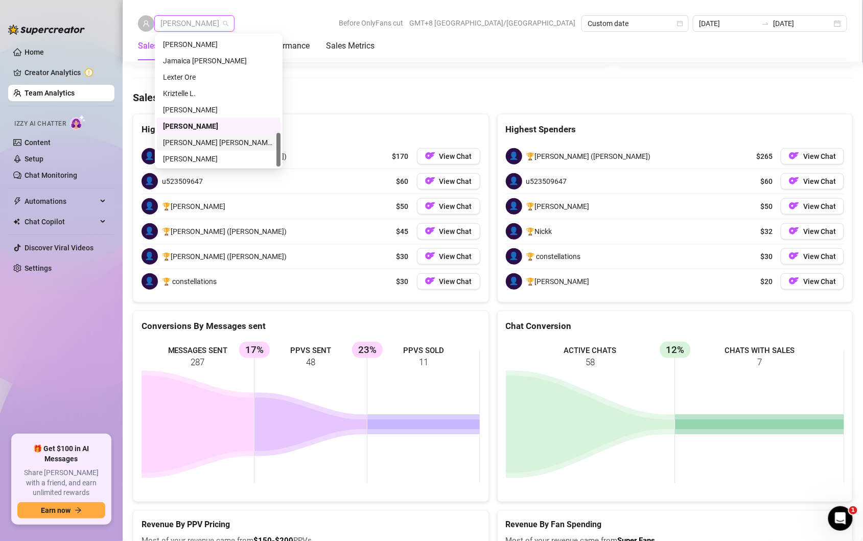
click at [207, 135] on div "[PERSON_NAME] [PERSON_NAME] Tayre" at bounding box center [219, 142] width 124 height 16
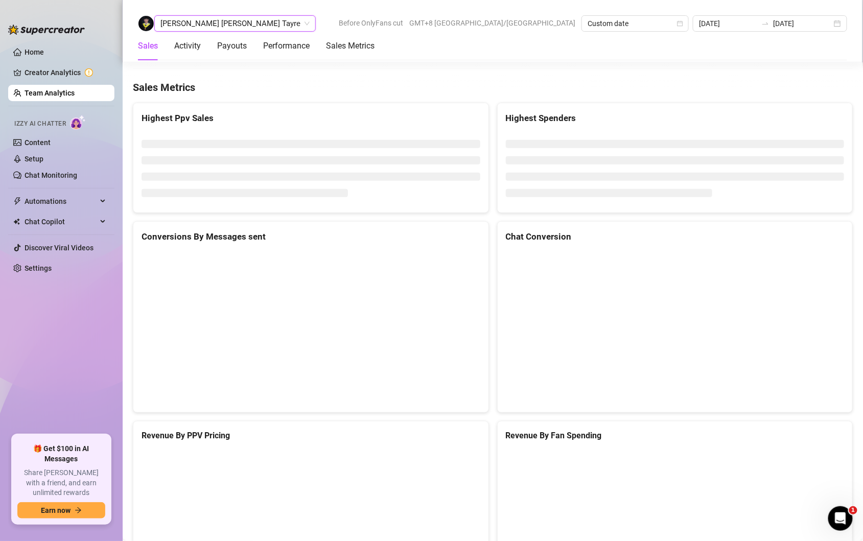
scroll to position [1638, 0]
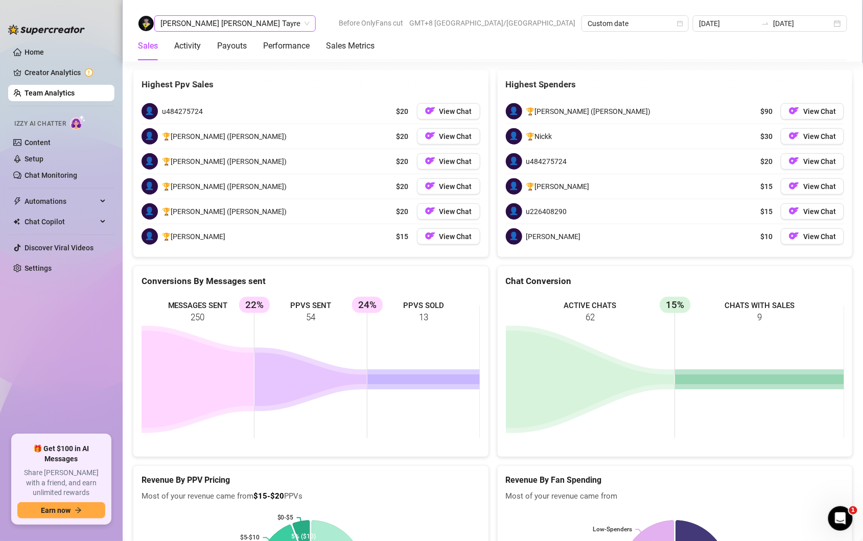
click at [233, 20] on span "[PERSON_NAME] [PERSON_NAME] Tayre" at bounding box center [234, 23] width 149 height 15
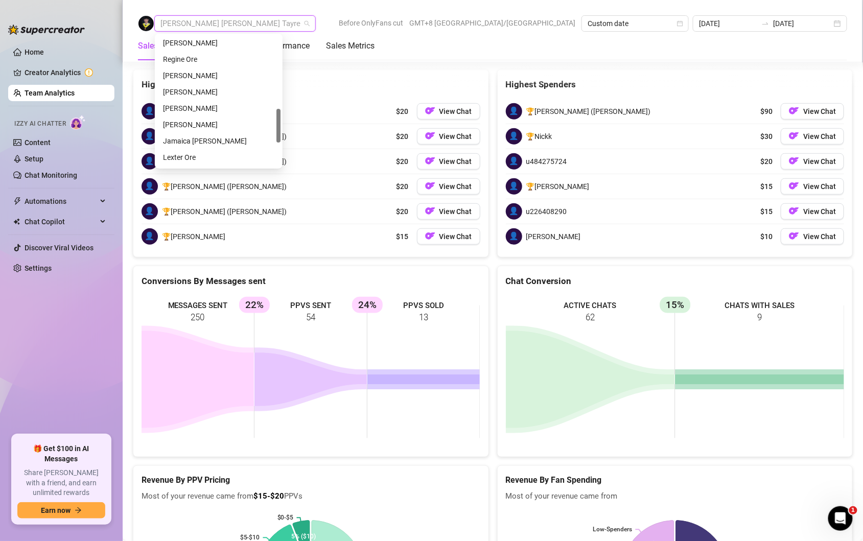
scroll to position [277, 0]
click at [212, 108] on div "[PERSON_NAME]" at bounding box center [218, 110] width 111 height 11
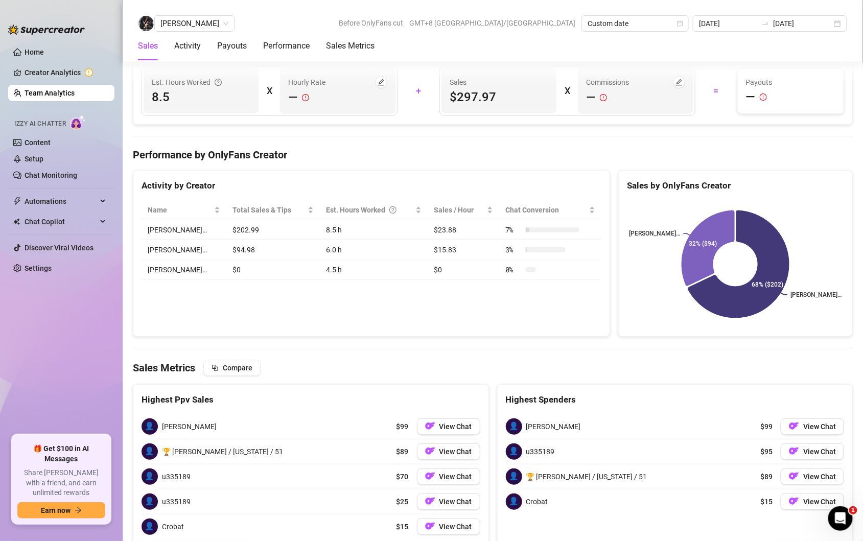
scroll to position [1468, 0]
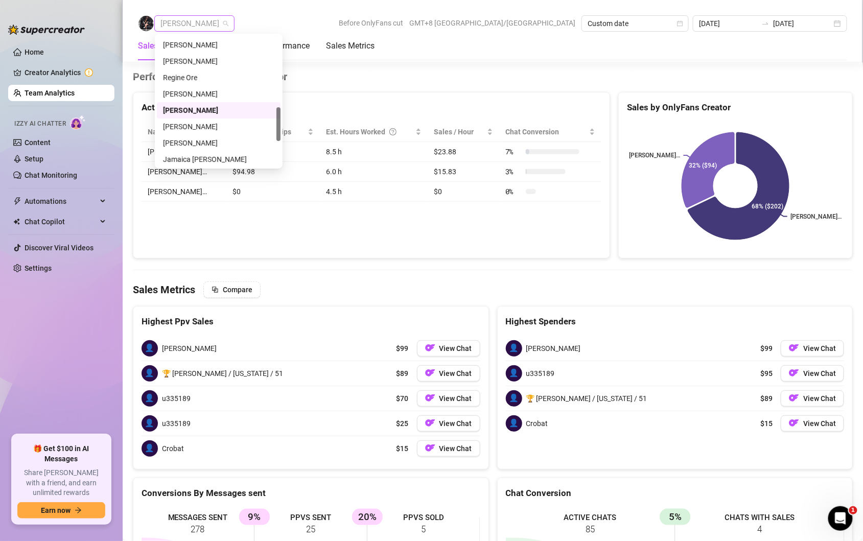
click at [183, 27] on span "[PERSON_NAME]" at bounding box center [194, 23] width 68 height 15
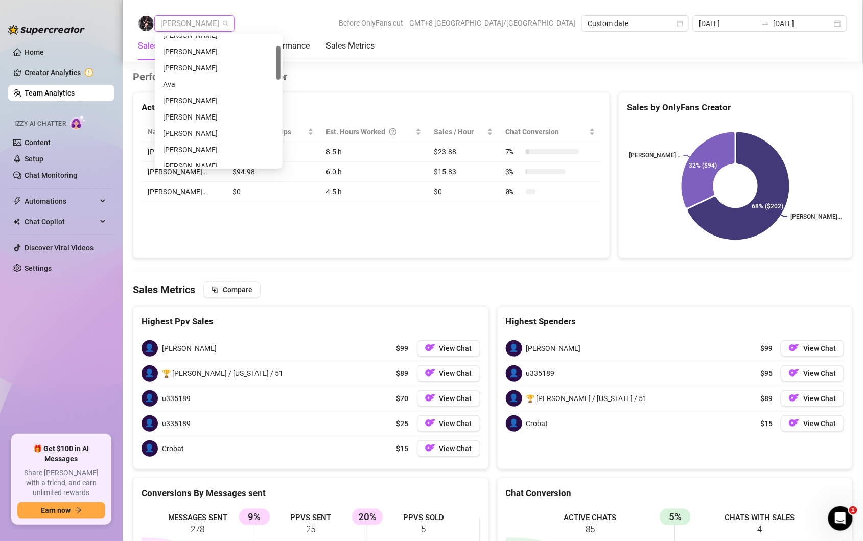
scroll to position [0, 0]
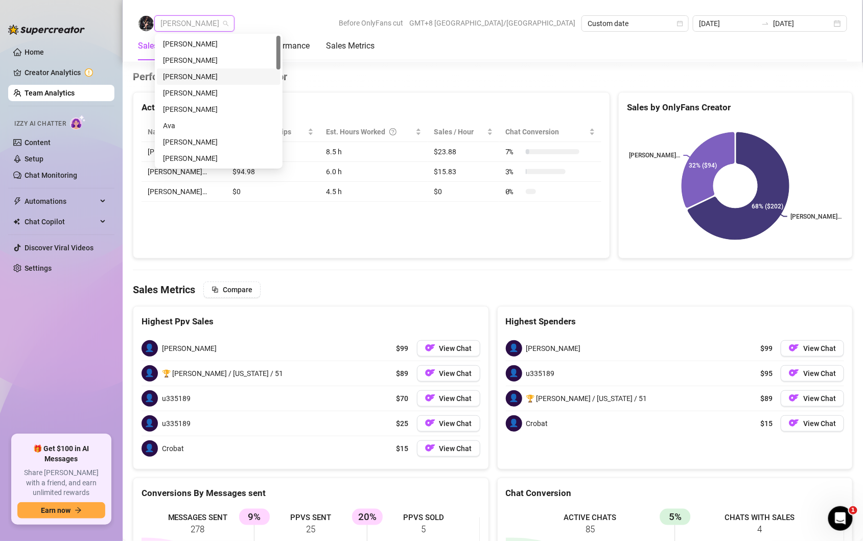
click at [205, 83] on div "[PERSON_NAME]" at bounding box center [219, 76] width 124 height 16
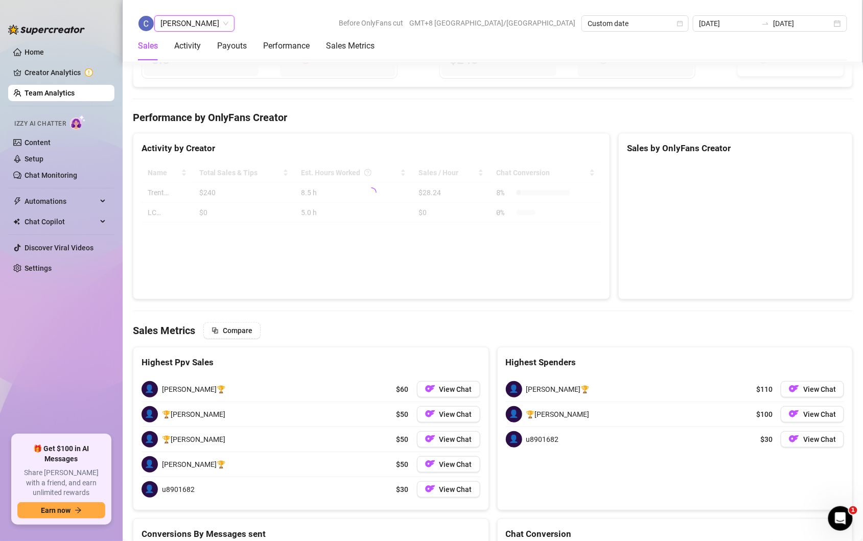
scroll to position [1462, 0]
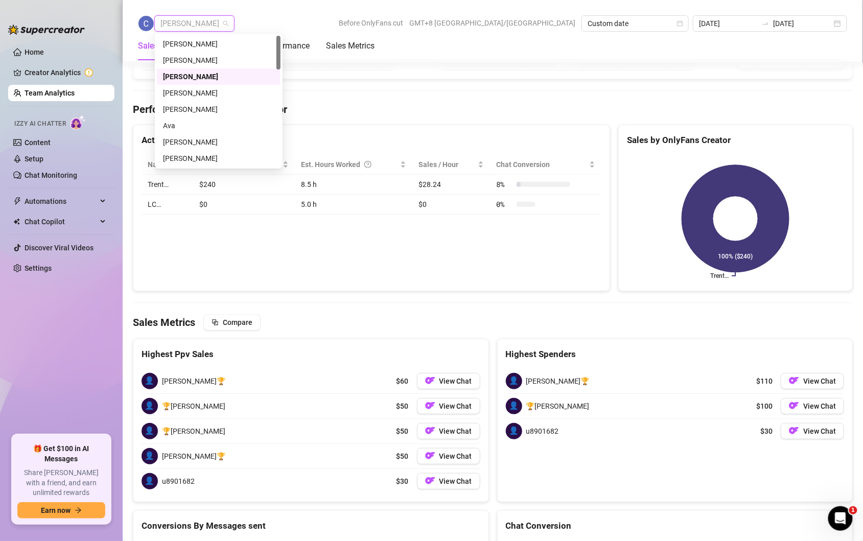
click at [234, 25] on div "[PERSON_NAME]" at bounding box center [194, 23] width 80 height 16
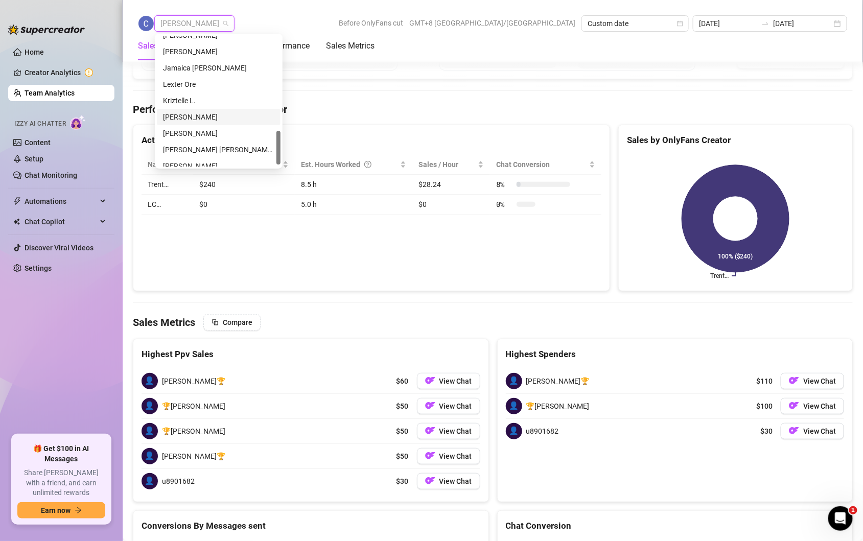
click at [205, 114] on div "[PERSON_NAME]" at bounding box center [218, 116] width 111 height 11
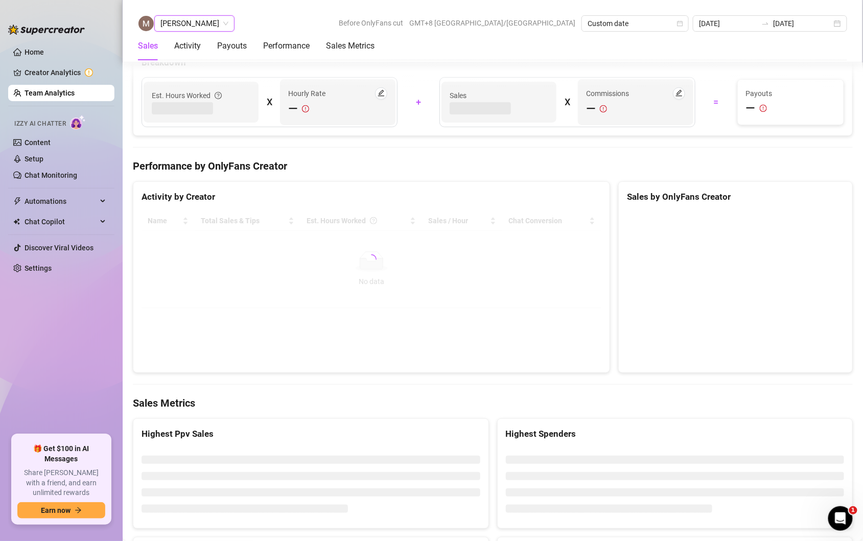
scroll to position [1491, 0]
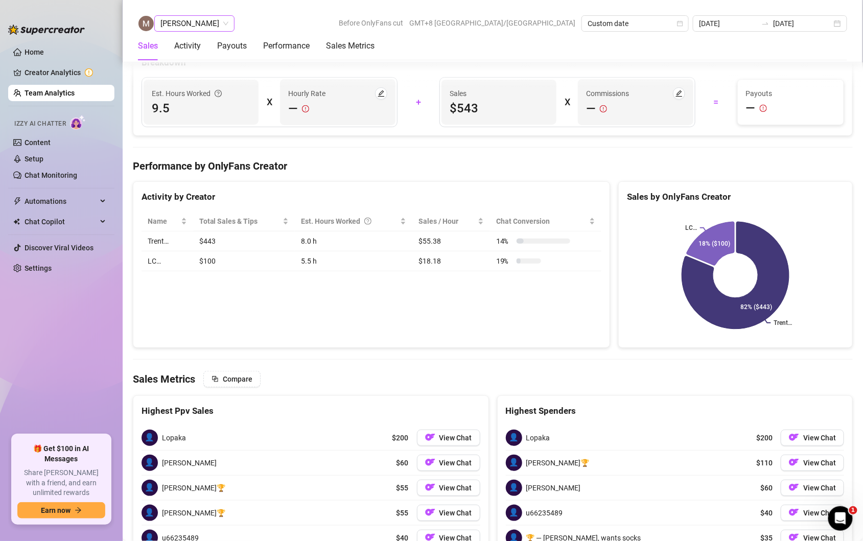
click at [211, 27] on span "[PERSON_NAME]" at bounding box center [194, 23] width 68 height 15
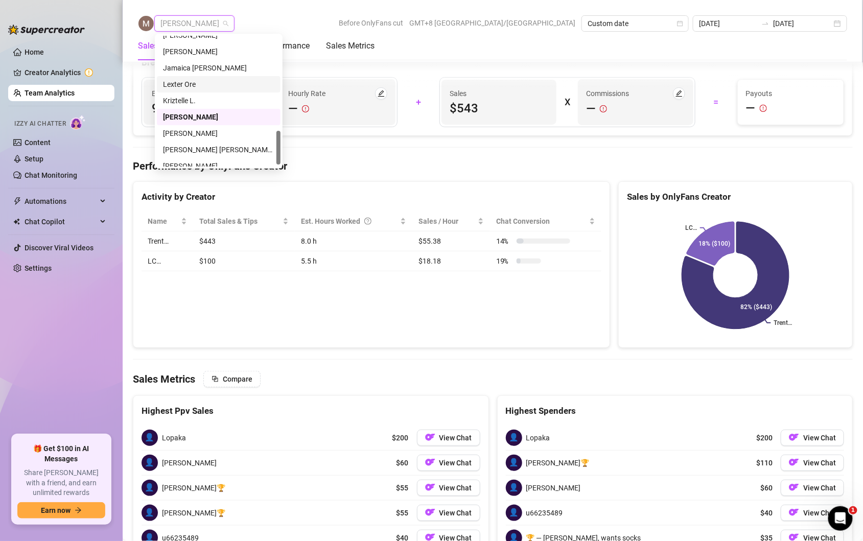
click at [196, 82] on div "Lexter Ore" at bounding box center [218, 84] width 111 height 11
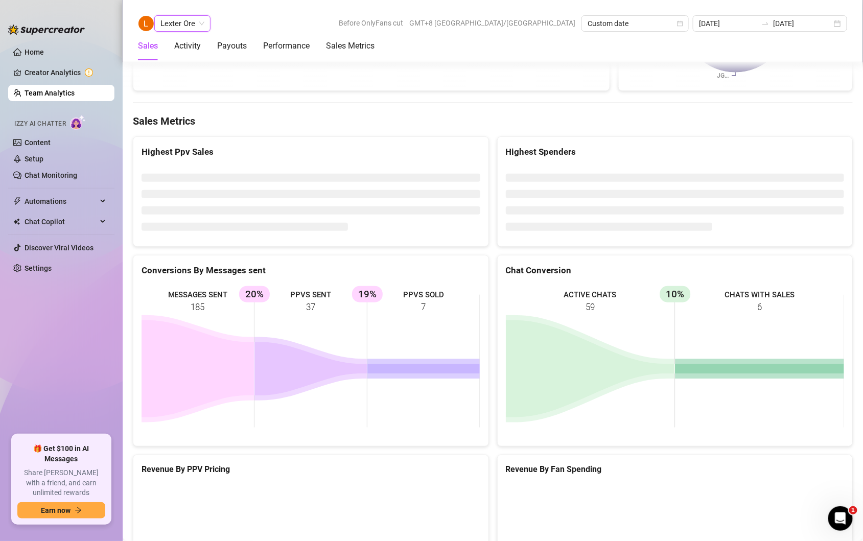
scroll to position [1480, 0]
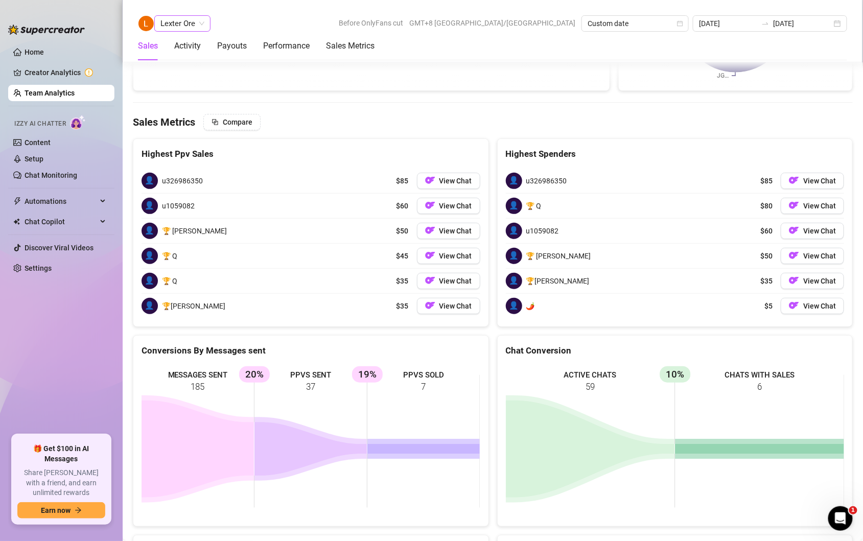
click at [200, 26] on span "Lexter Ore" at bounding box center [182, 23] width 44 height 15
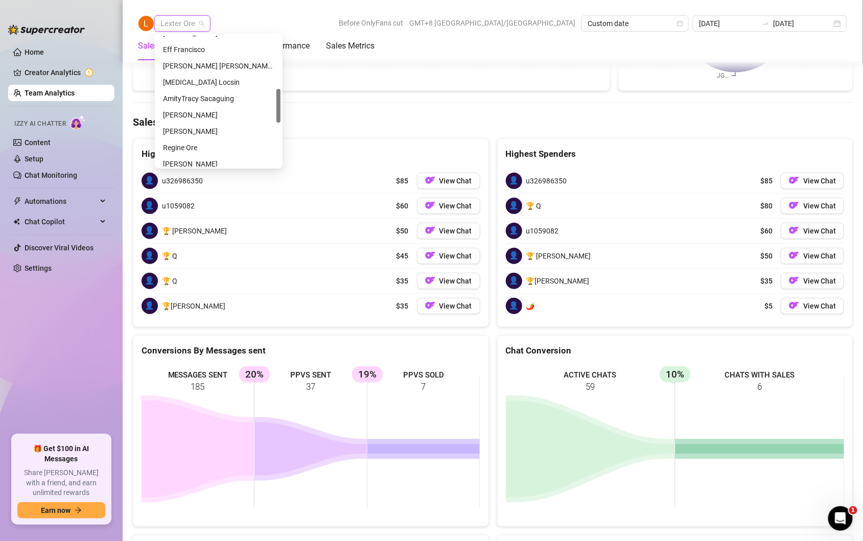
scroll to position [206, 0]
click at [192, 96] on div "AmityTracy Sacaguing" at bounding box center [218, 99] width 111 height 11
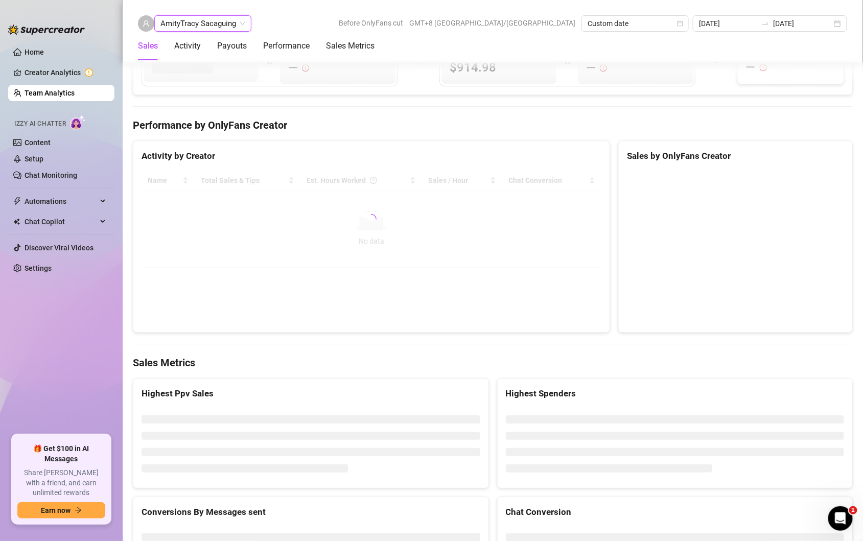
scroll to position [1468, 0]
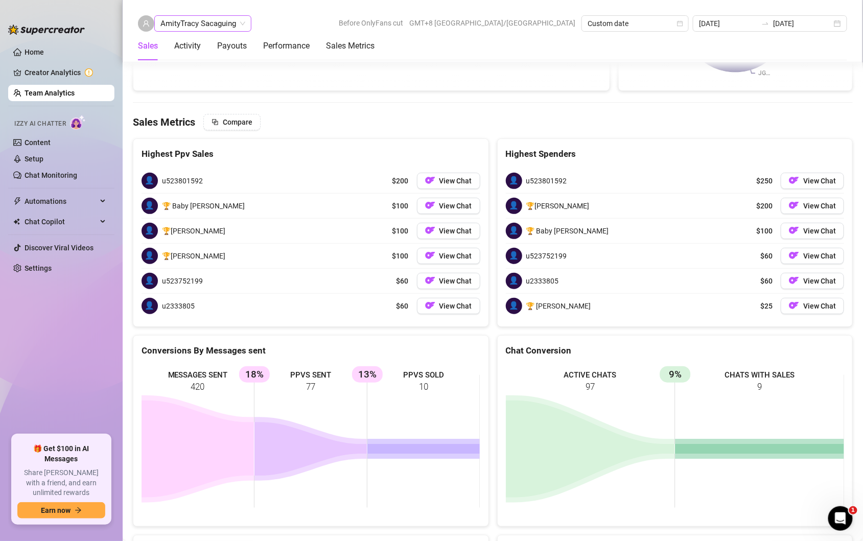
click at [226, 16] on span "AmityTracy Sacaguing" at bounding box center [202, 23] width 85 height 15
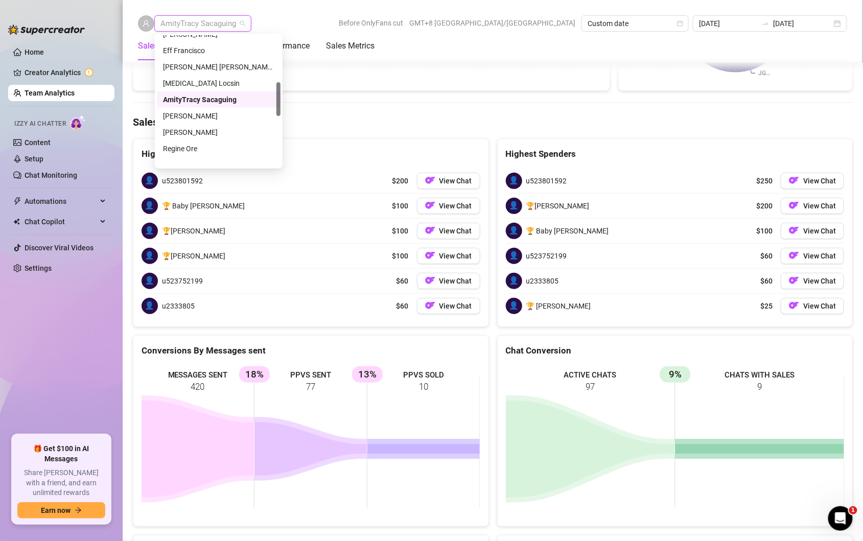
scroll to position [0, 0]
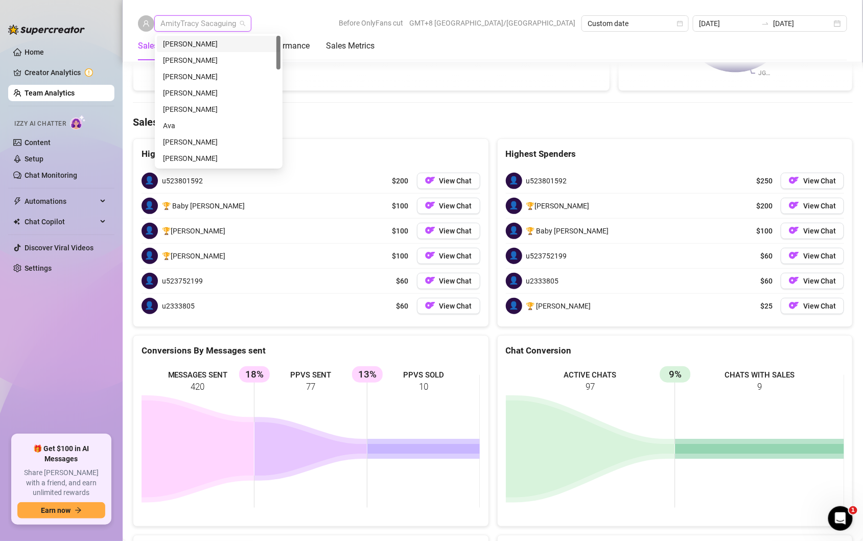
click at [196, 39] on div "[PERSON_NAME]" at bounding box center [218, 43] width 111 height 11
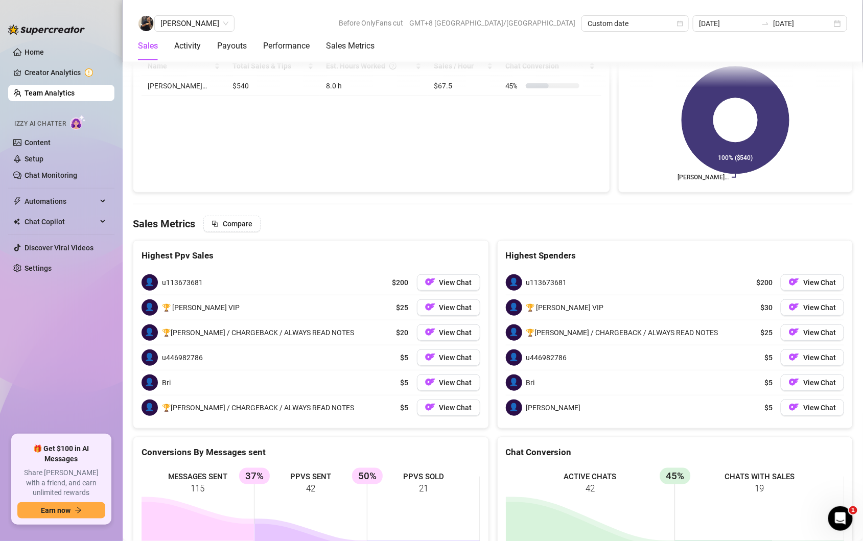
scroll to position [1516, 0]
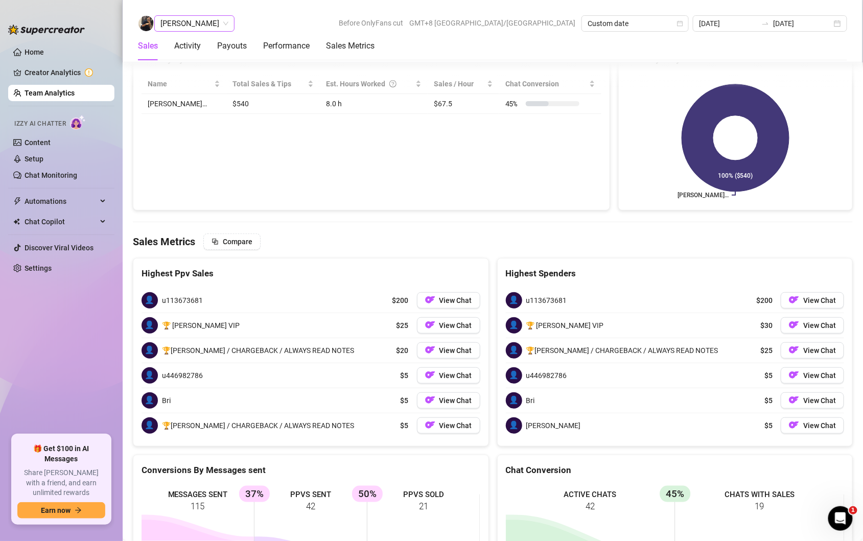
click at [211, 23] on div "[PERSON_NAME]" at bounding box center [194, 23] width 80 height 16
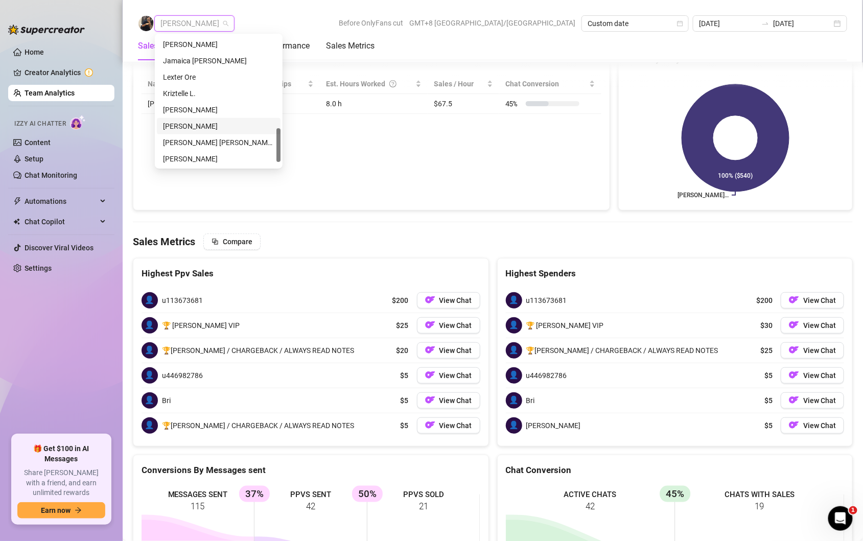
scroll to position [350, 0]
click at [199, 118] on div "Kriztelle L." at bounding box center [218, 118] width 111 height 11
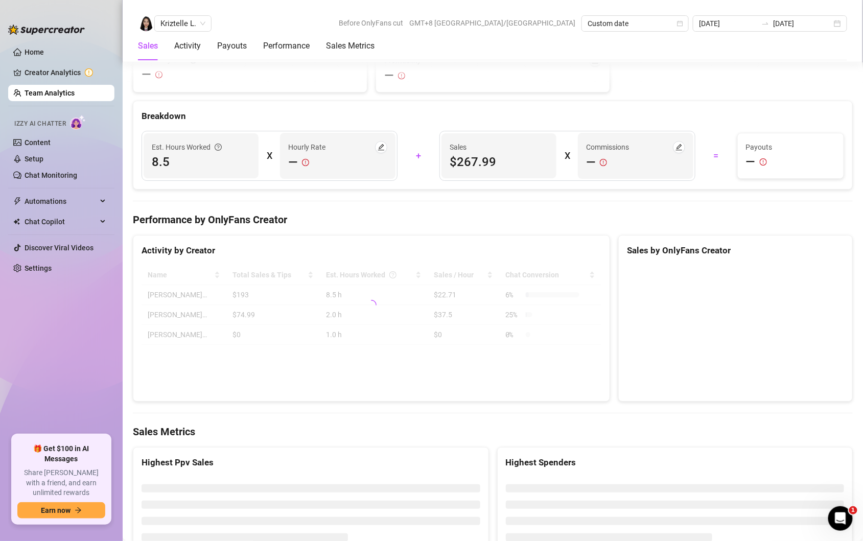
scroll to position [1450, 0]
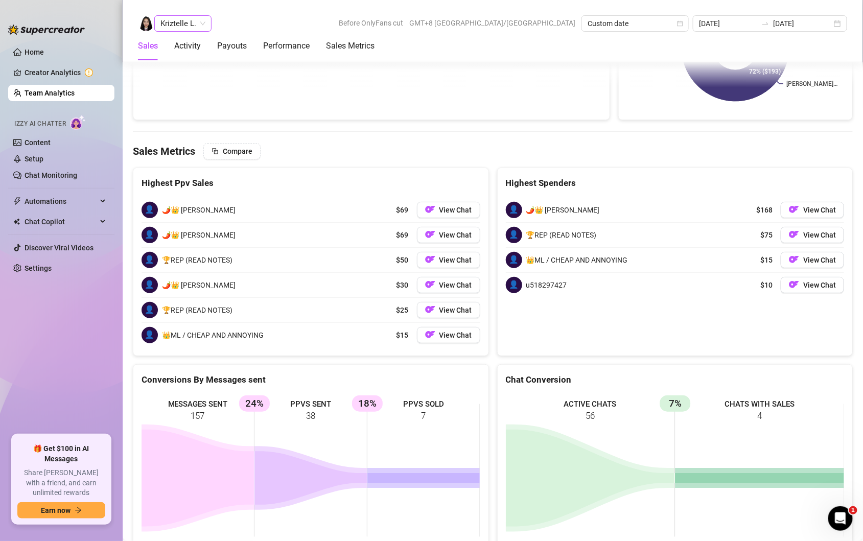
click at [195, 23] on span "Kriztelle L." at bounding box center [182, 23] width 45 height 15
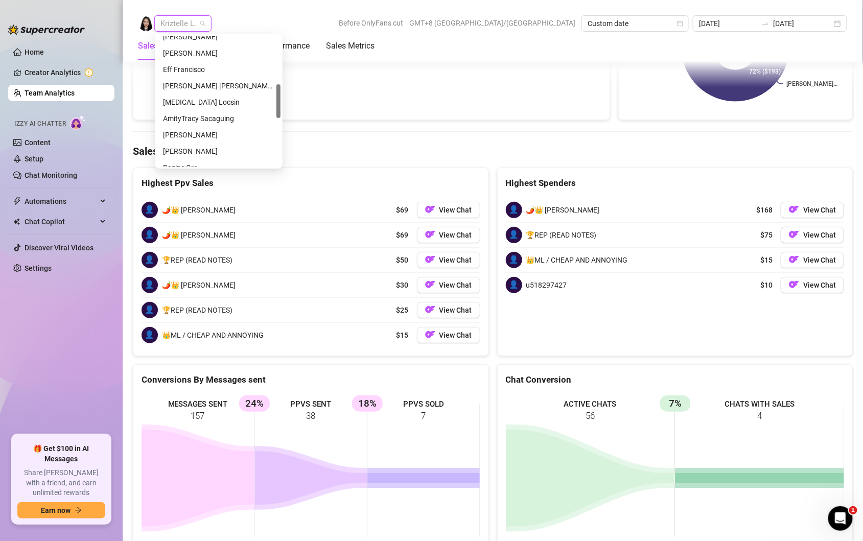
scroll to position [185, 0]
click at [198, 104] on div "[MEDICAL_DATA] Locsin" at bounding box center [218, 104] width 111 height 11
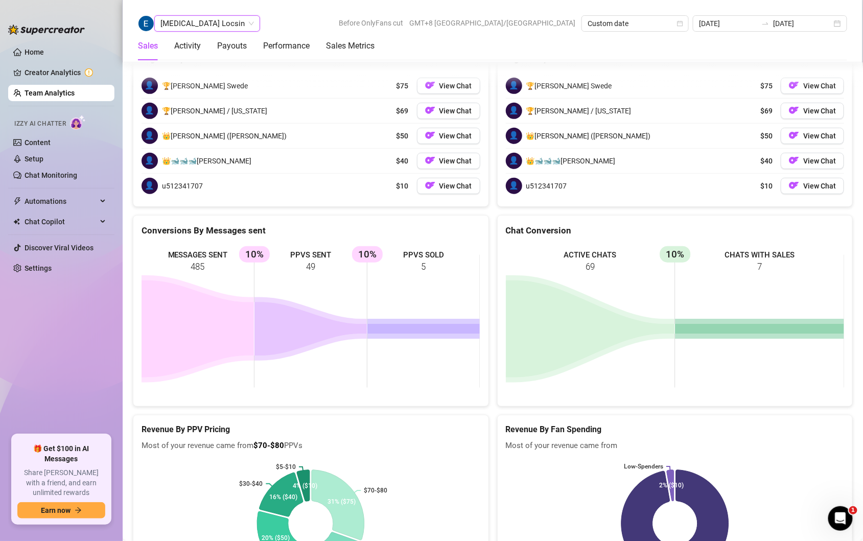
scroll to position [1597, 0]
